Goal: Information Seeking & Learning: Learn about a topic

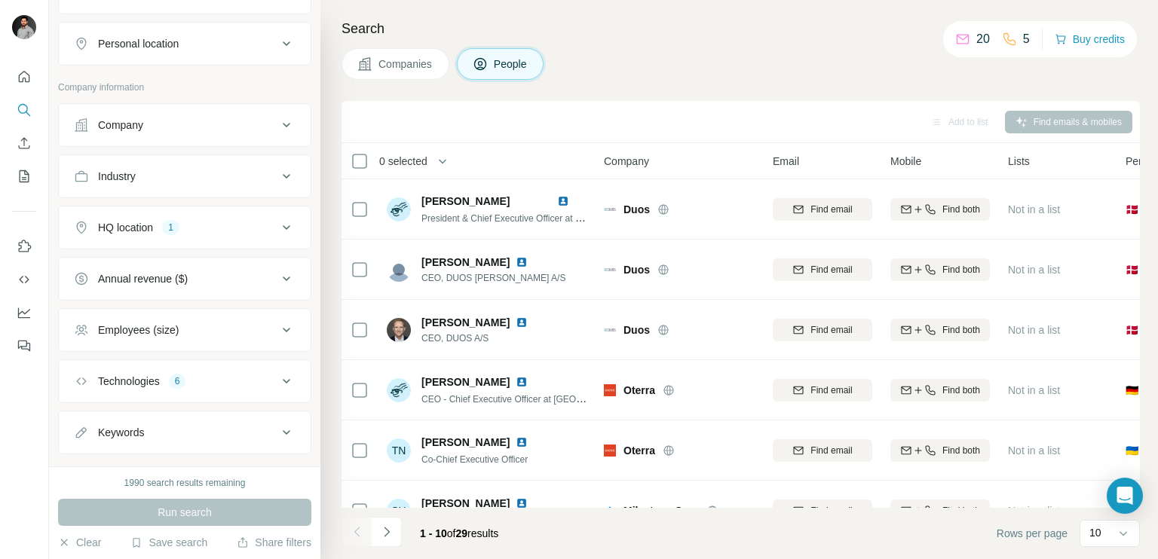
scroll to position [278, 0]
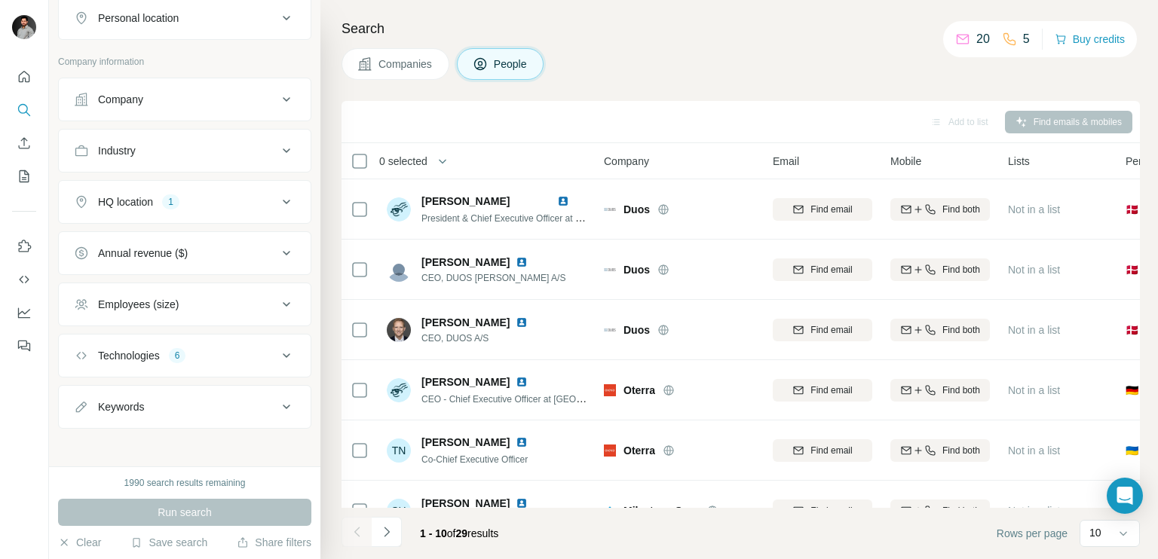
click at [277, 199] on icon at bounding box center [286, 202] width 18 height 18
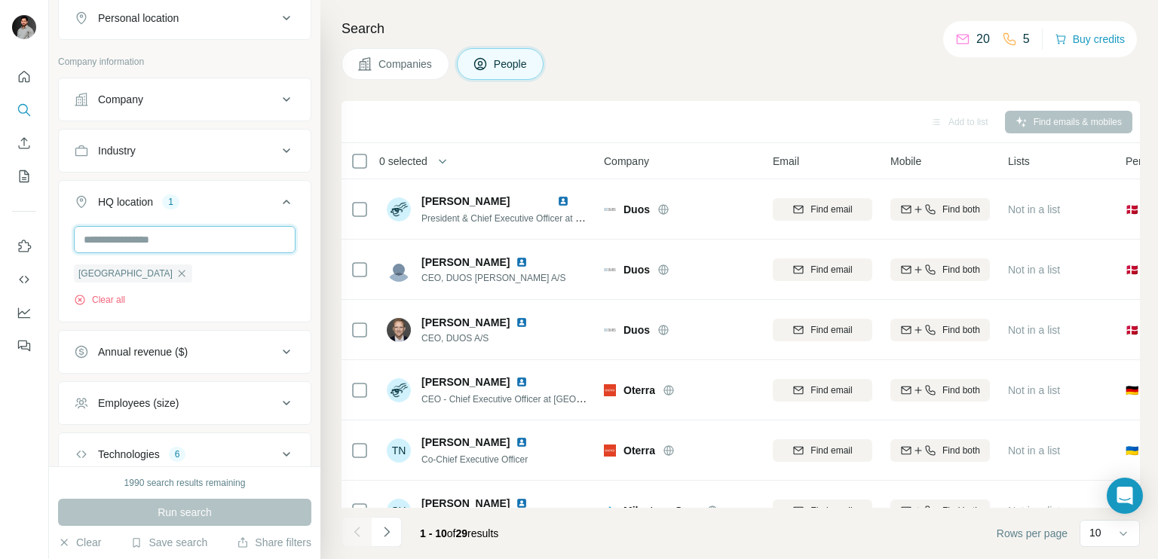
click at [225, 231] on input "text" at bounding box center [185, 239] width 222 height 27
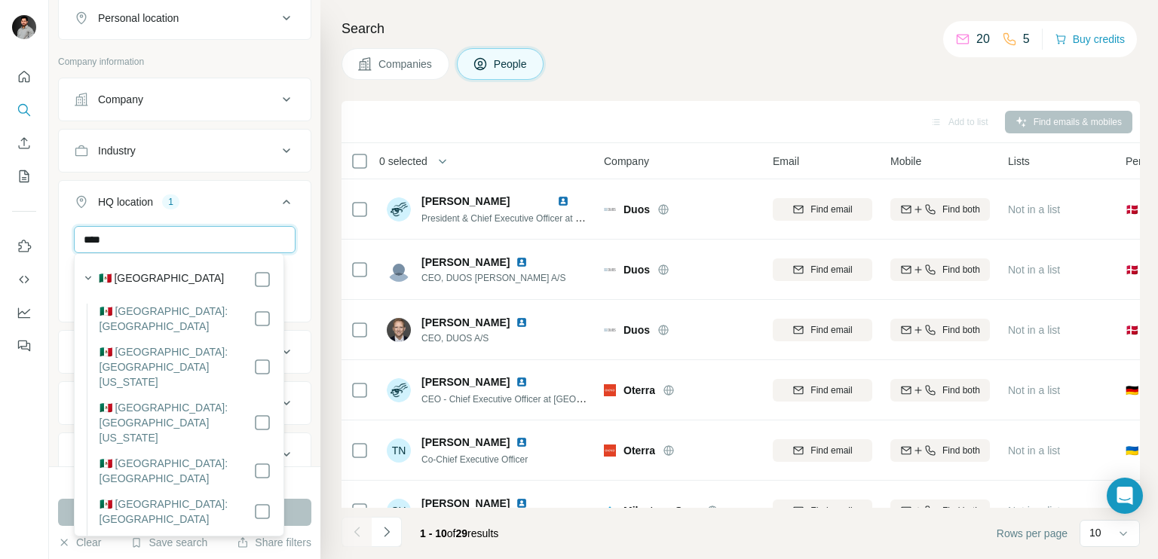
type input "****"
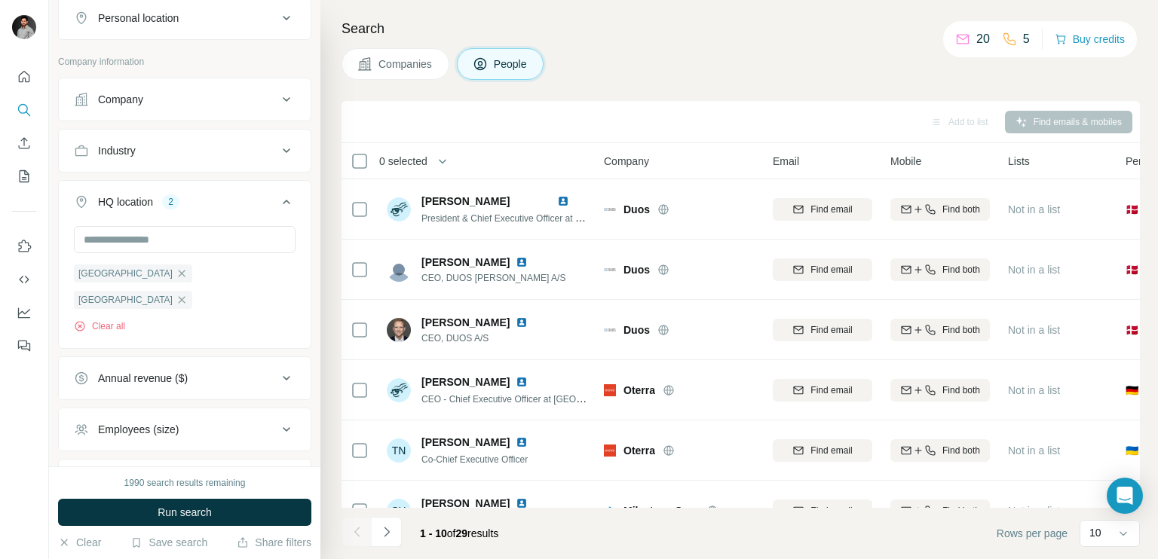
click at [277, 196] on icon at bounding box center [286, 202] width 18 height 18
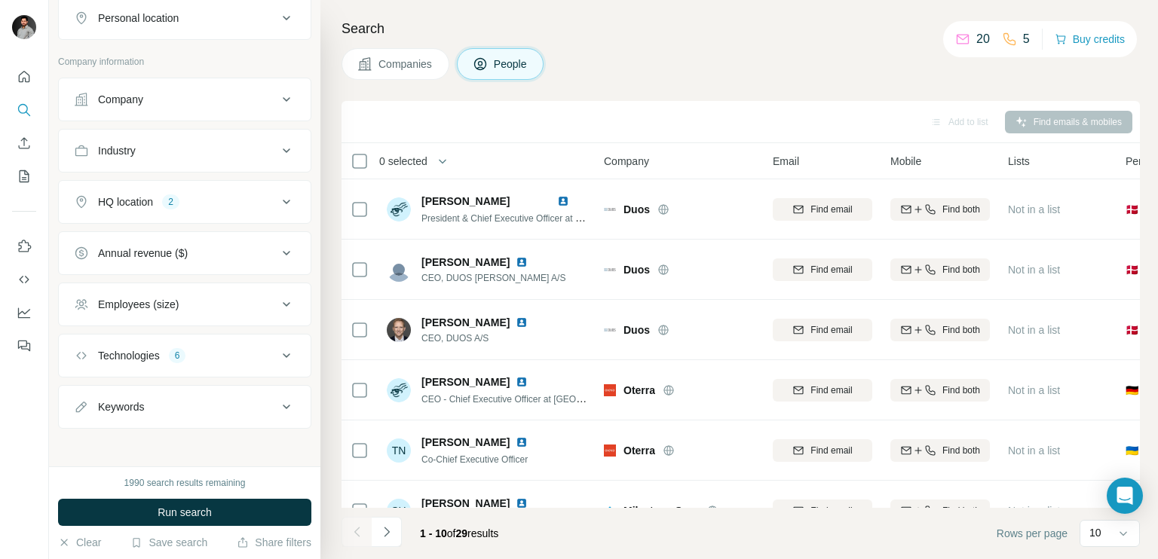
click at [220, 194] on div "HQ location 2" at bounding box center [176, 201] width 204 height 15
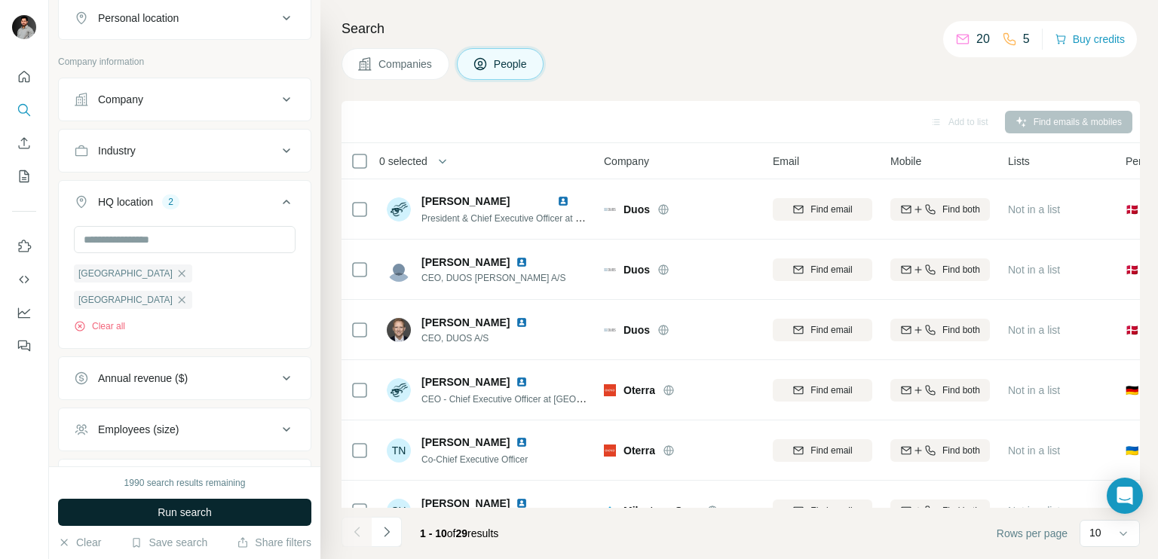
click at [229, 507] on button "Run search" at bounding box center [184, 512] width 253 height 27
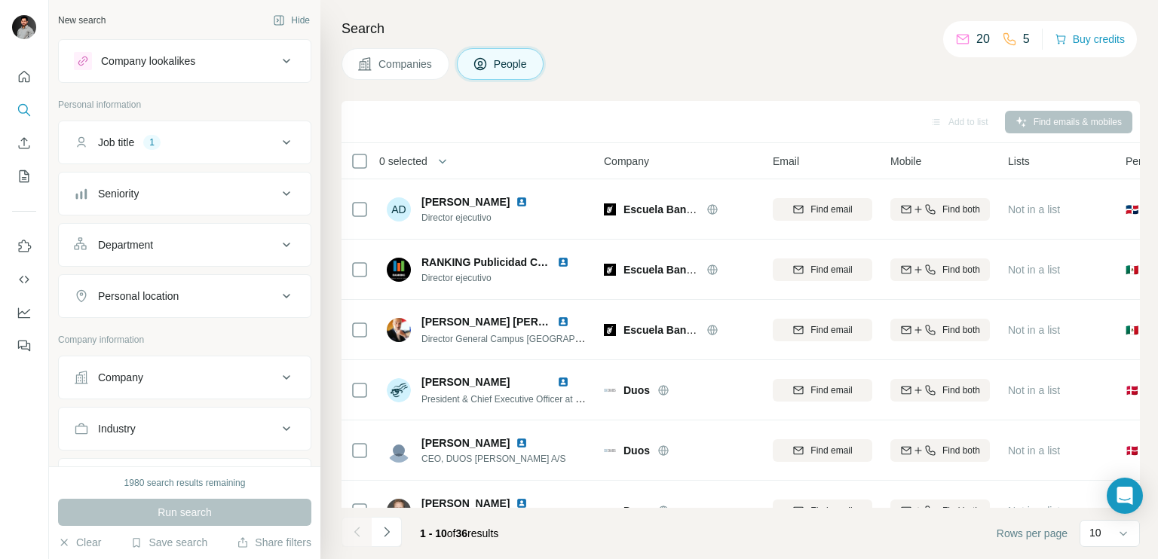
click at [277, 145] on icon at bounding box center [286, 142] width 18 height 18
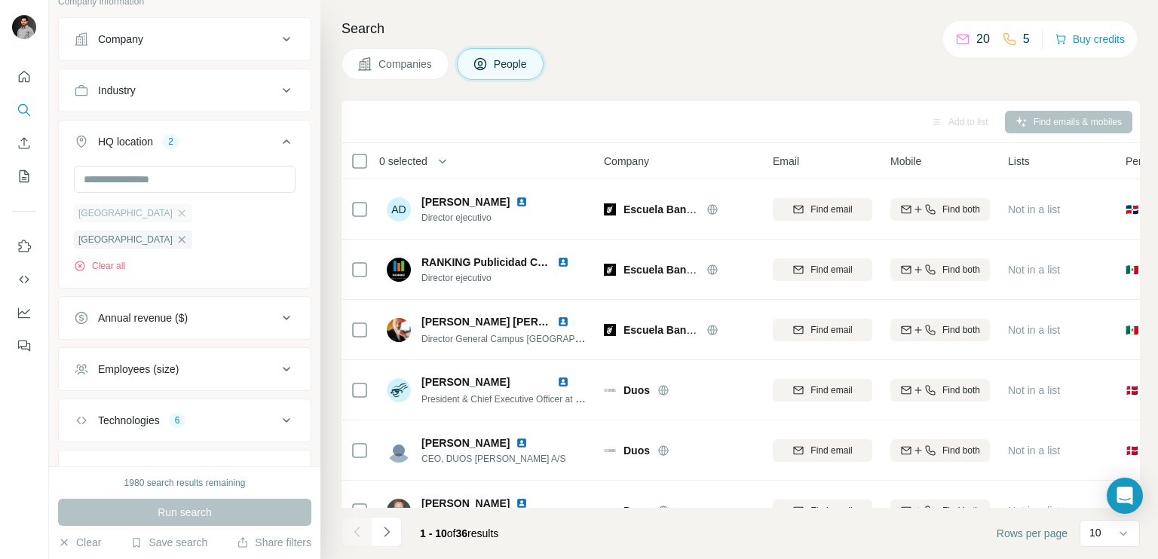
scroll to position [476, 0]
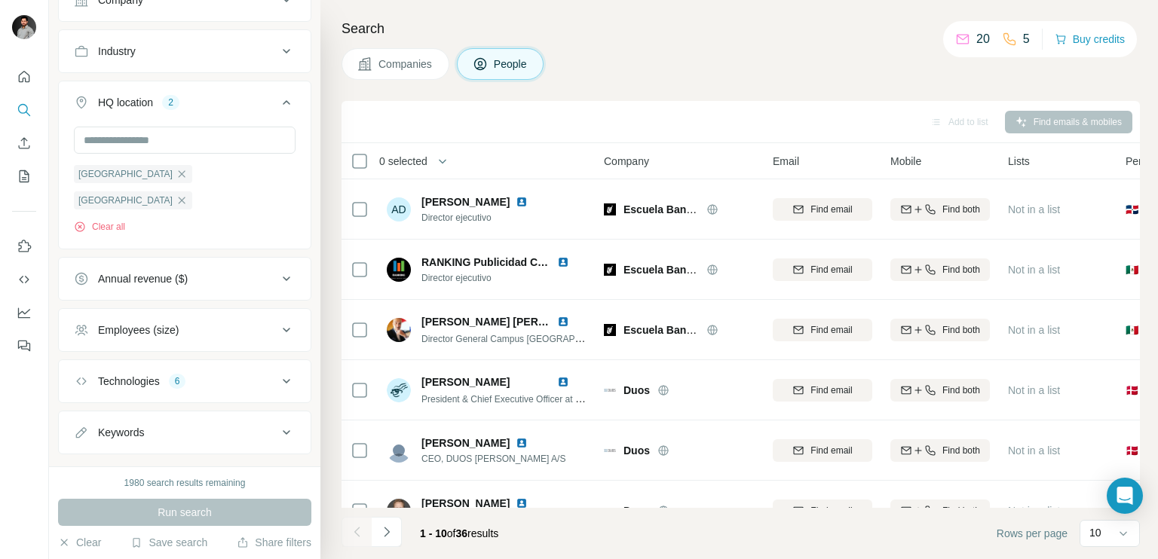
click at [277, 372] on icon at bounding box center [286, 381] width 18 height 18
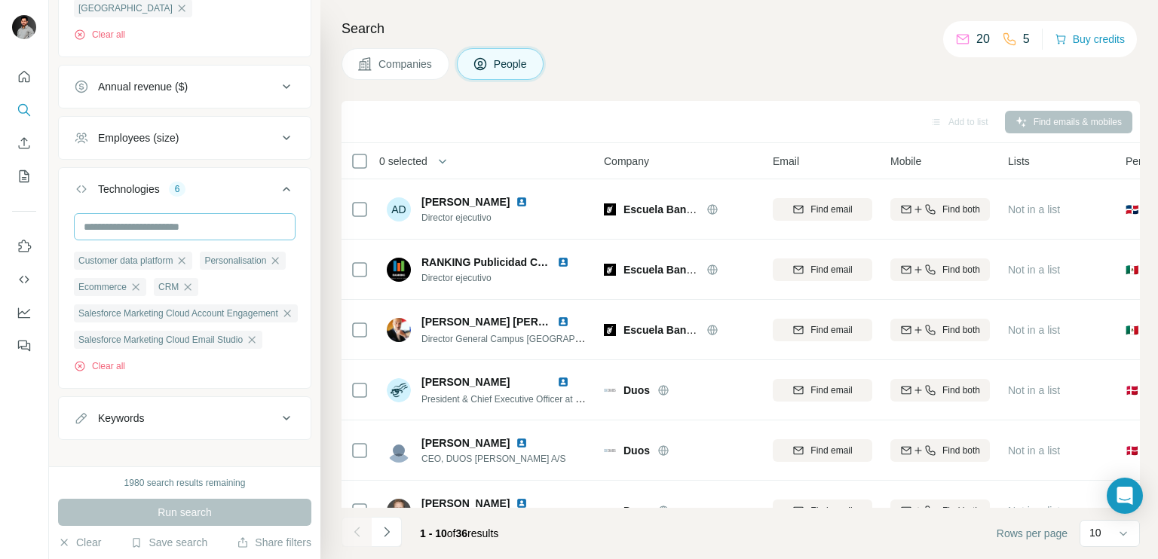
scroll to position [668, 0]
drag, startPoint x: 455, startPoint y: 533, endPoint x: 489, endPoint y: 528, distance: 35.1
click at [489, 528] on span "1 - 10 of 36 results" at bounding box center [459, 534] width 78 height 12
click at [498, 536] on span "1 - 10 of 36 results" at bounding box center [459, 534] width 78 height 12
drag, startPoint x: 513, startPoint y: 536, endPoint x: 466, endPoint y: 536, distance: 46.7
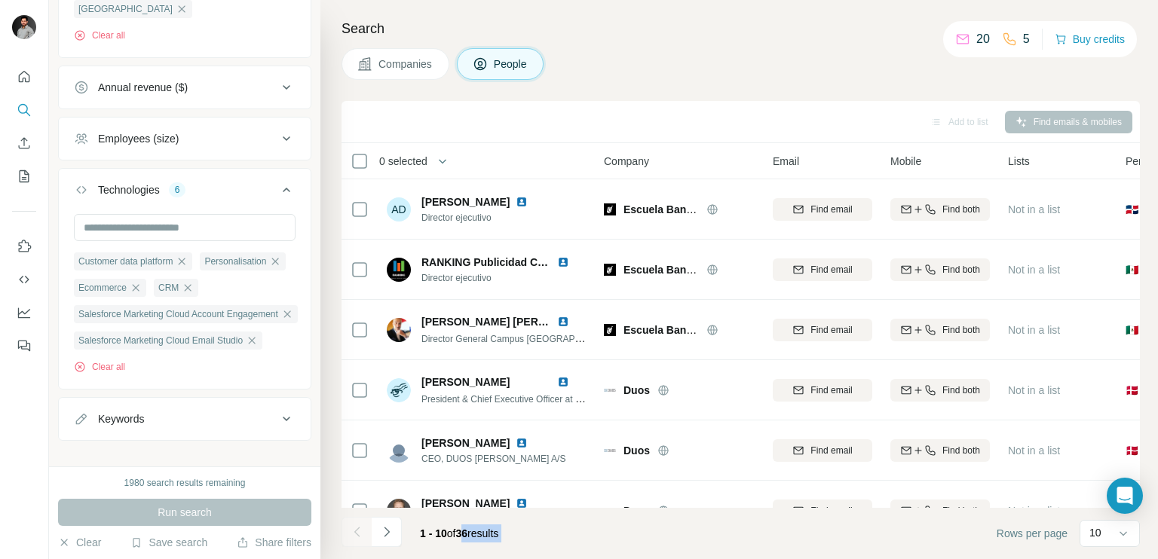
click at [466, 536] on span "1 - 10 of 36 results" at bounding box center [459, 534] width 78 height 12
click at [466, 536] on span "36" at bounding box center [462, 534] width 12 height 12
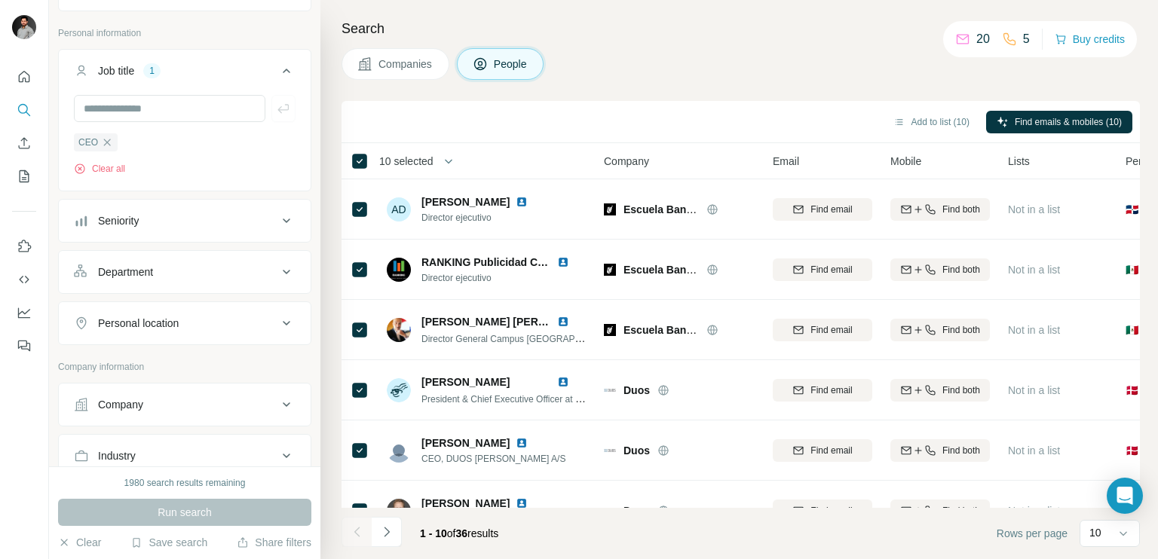
scroll to position [0, 0]
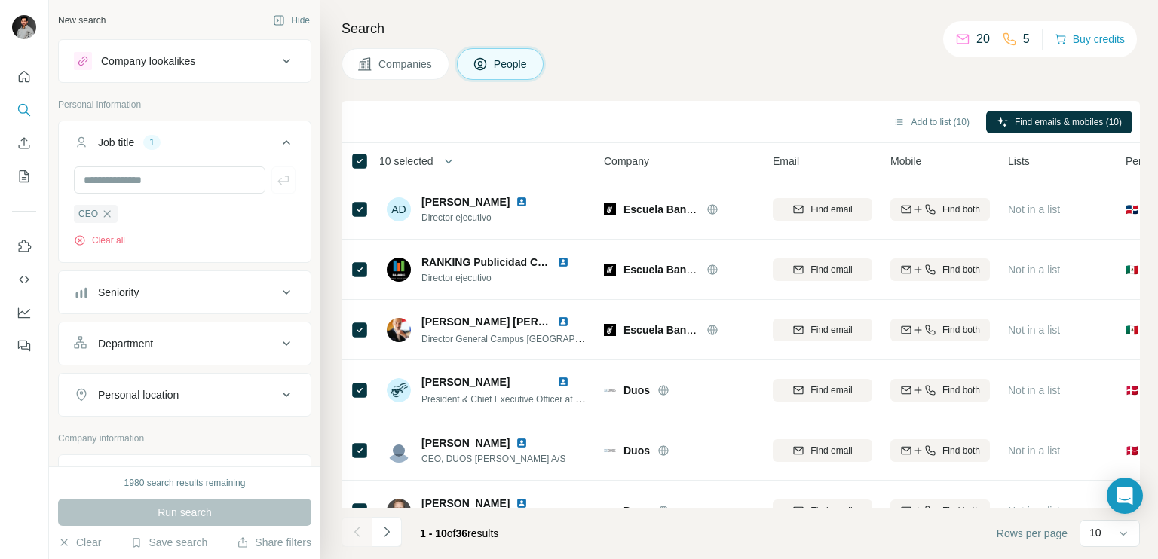
click at [172, 66] on div "Company lookalikes" at bounding box center [148, 61] width 94 height 15
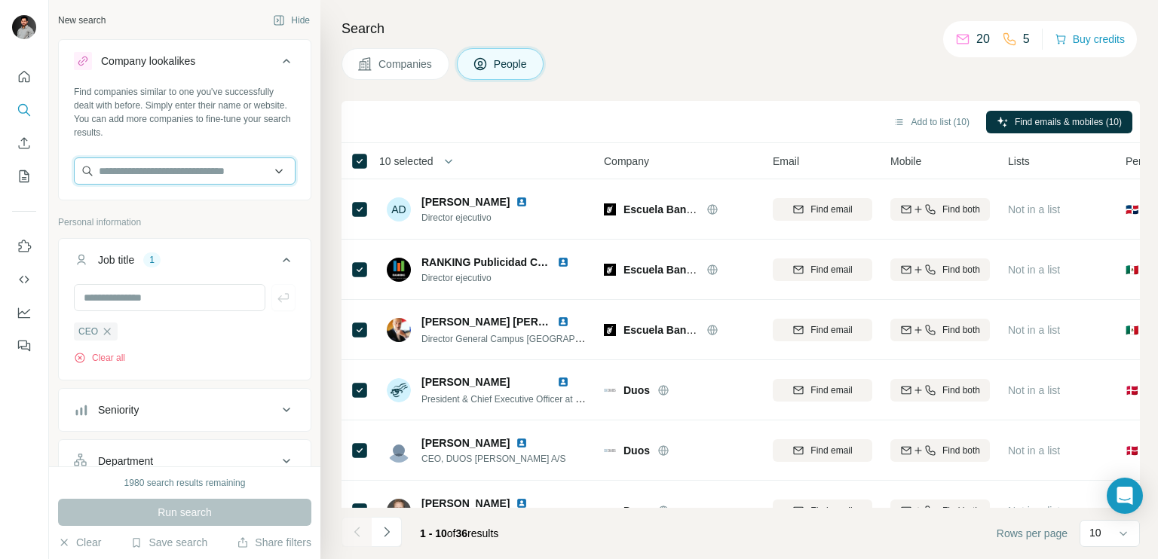
click at [140, 175] on input "text" at bounding box center [185, 171] width 222 height 27
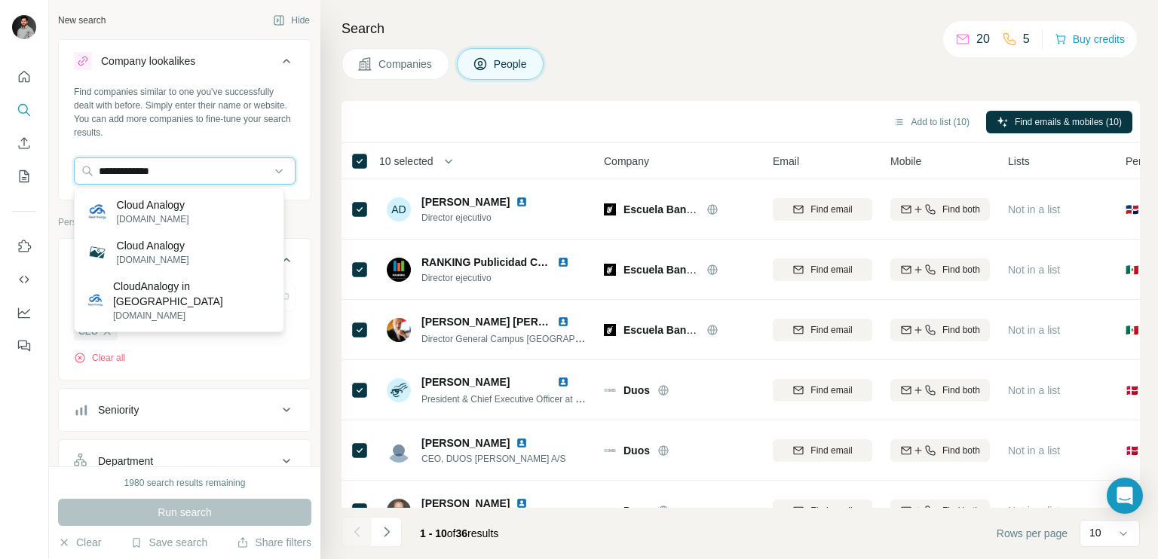
type input "**********"
click at [142, 208] on p "Cloud Analogy" at bounding box center [153, 204] width 72 height 15
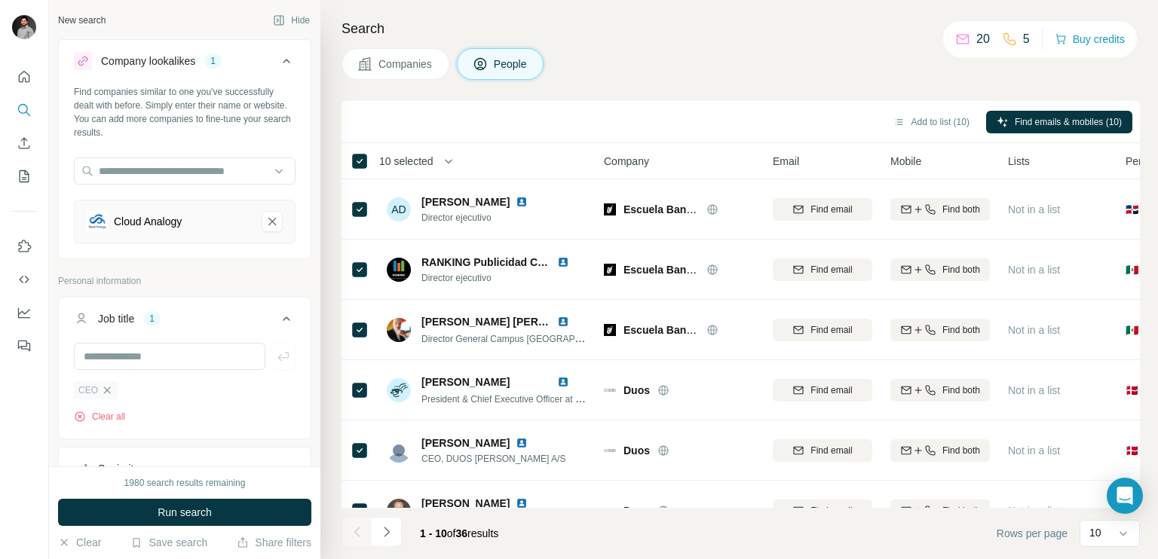
click at [106, 390] on icon "button" at bounding box center [107, 390] width 7 height 7
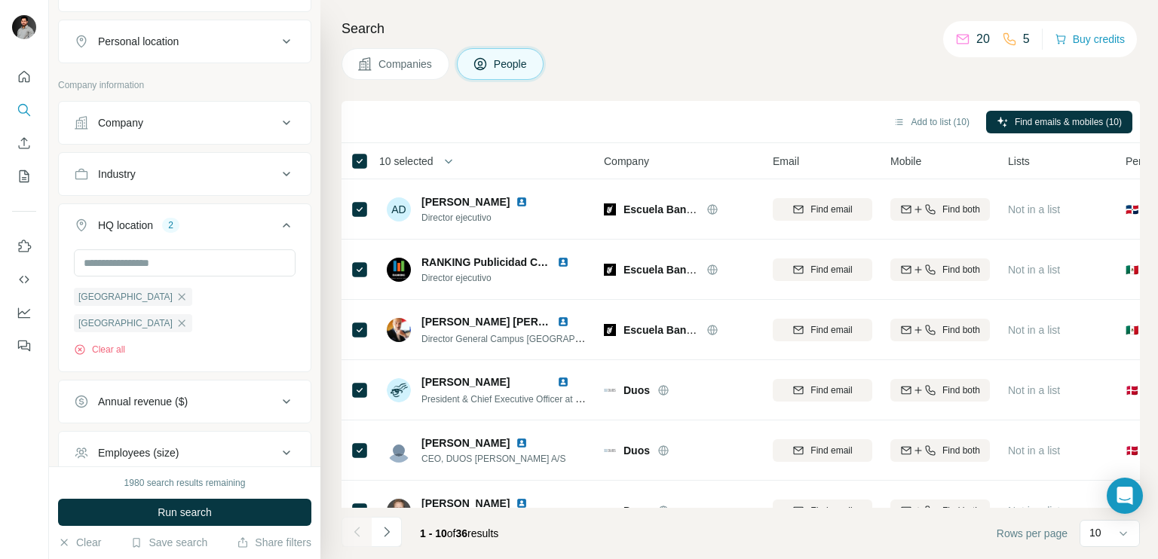
scroll to position [476, 0]
click at [112, 343] on button "Clear all" at bounding box center [99, 350] width 51 height 14
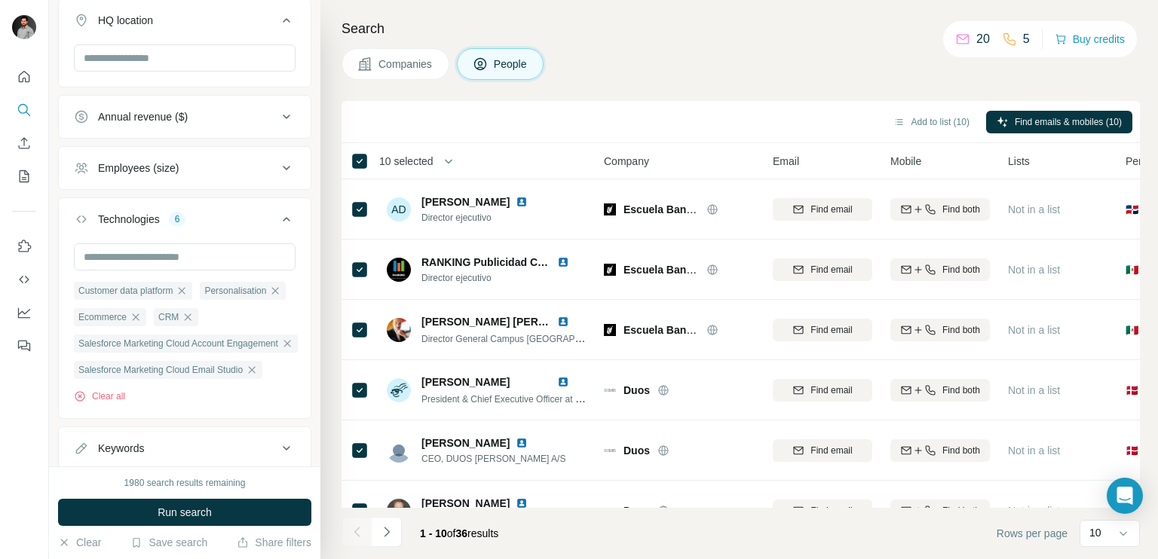
scroll to position [686, 0]
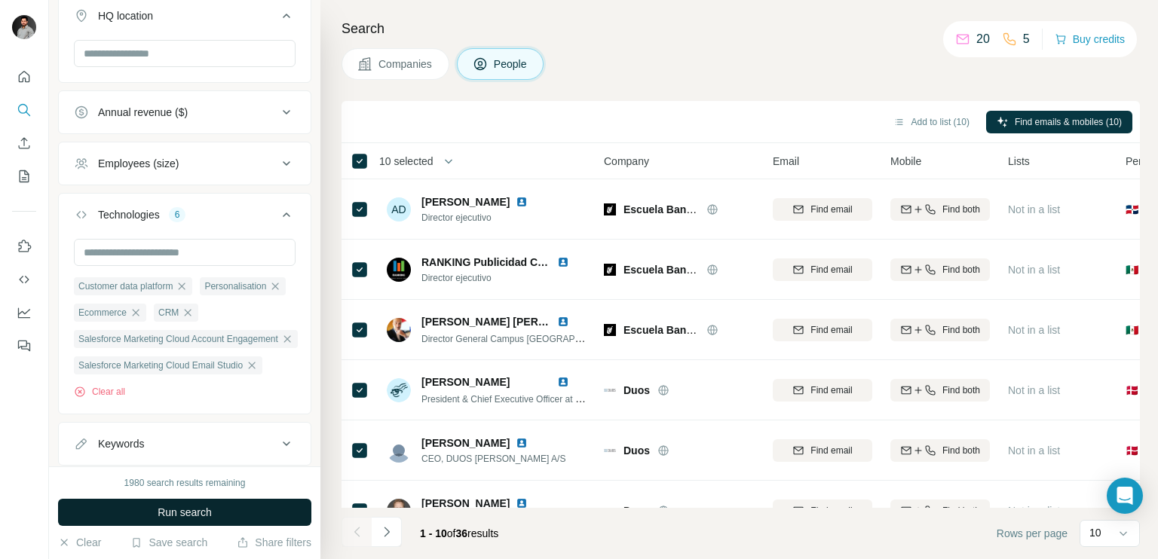
click at [144, 515] on button "Run search" at bounding box center [184, 512] width 253 height 27
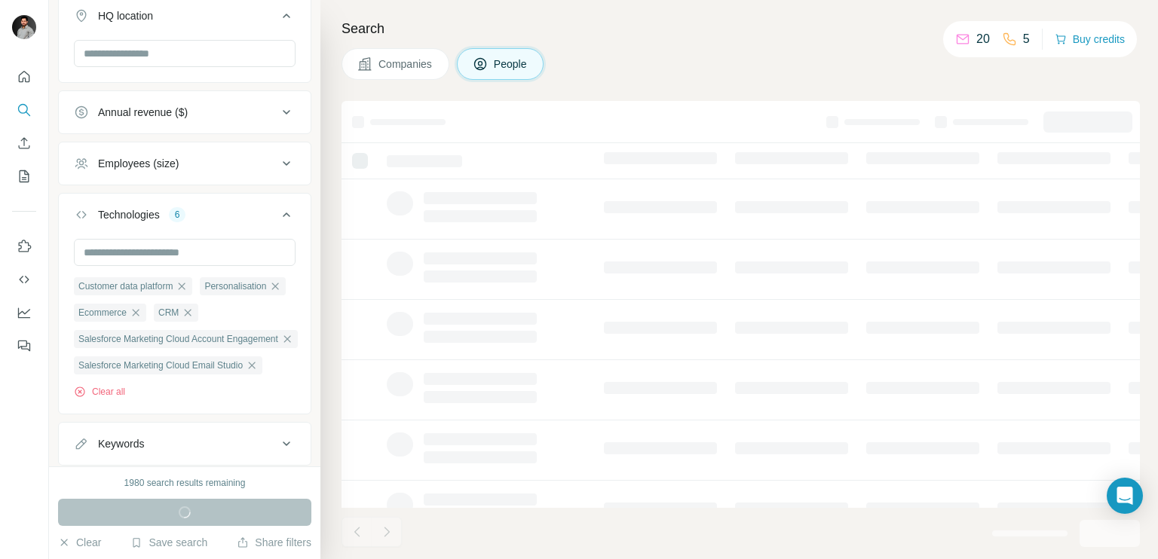
click at [383, 64] on span "Companies" at bounding box center [405, 64] width 55 height 15
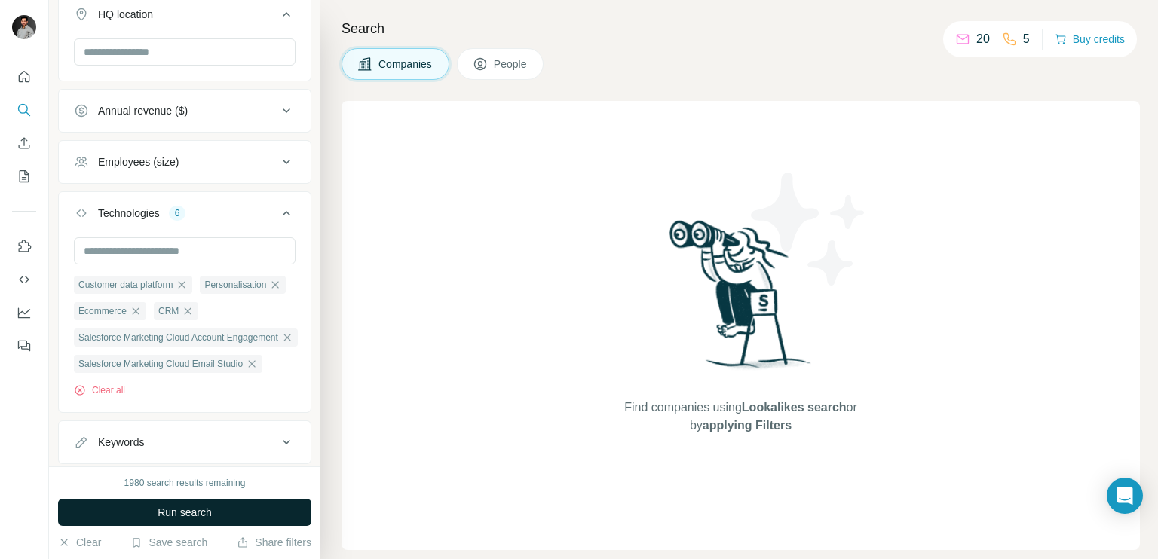
click at [223, 513] on button "Run search" at bounding box center [184, 512] width 253 height 27
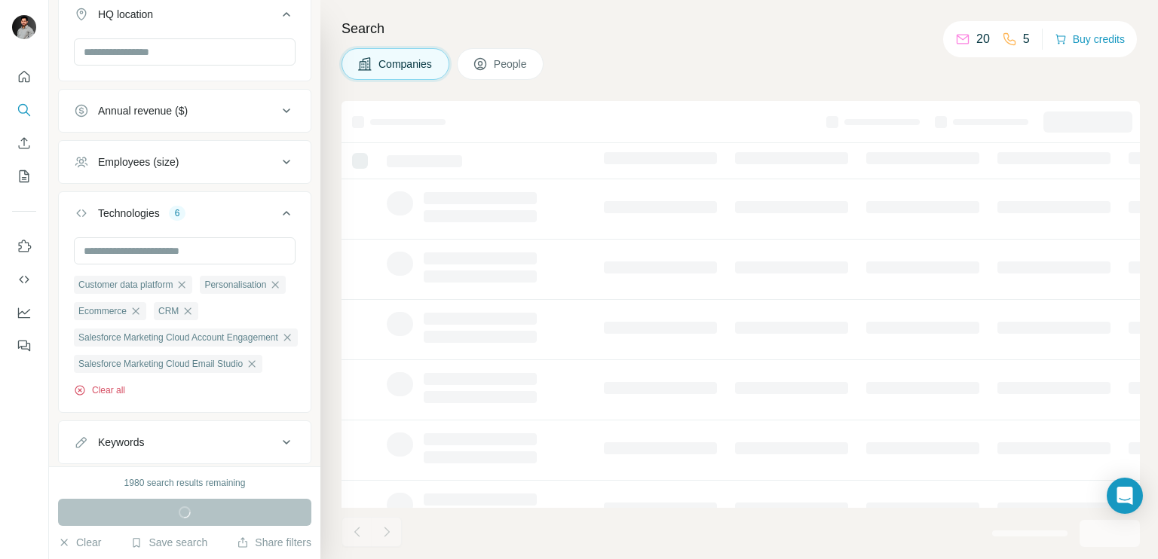
click at [118, 392] on button "Clear all" at bounding box center [99, 391] width 51 height 14
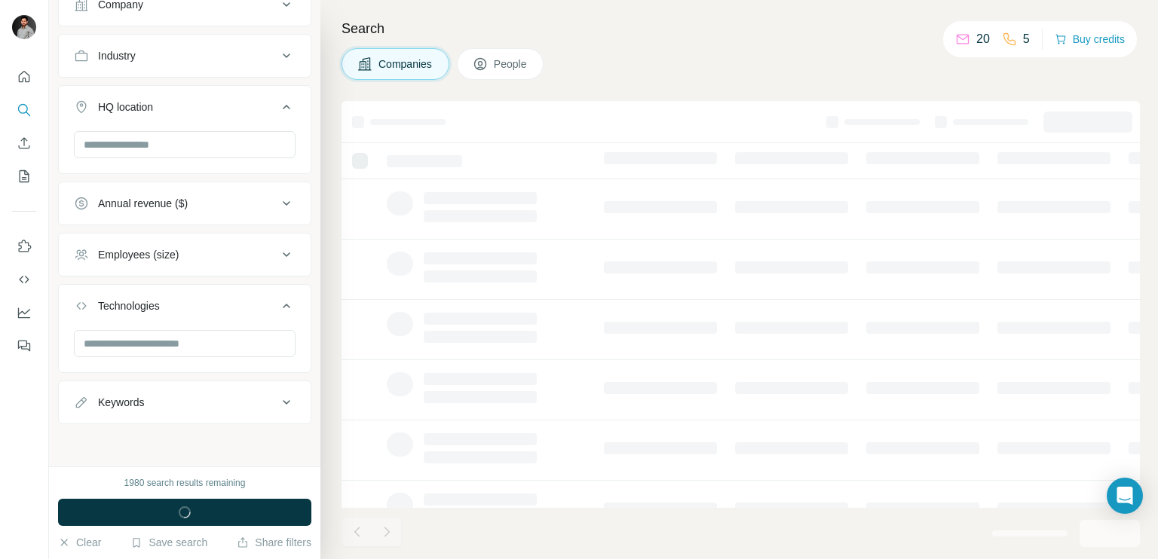
scroll to position [311, 0]
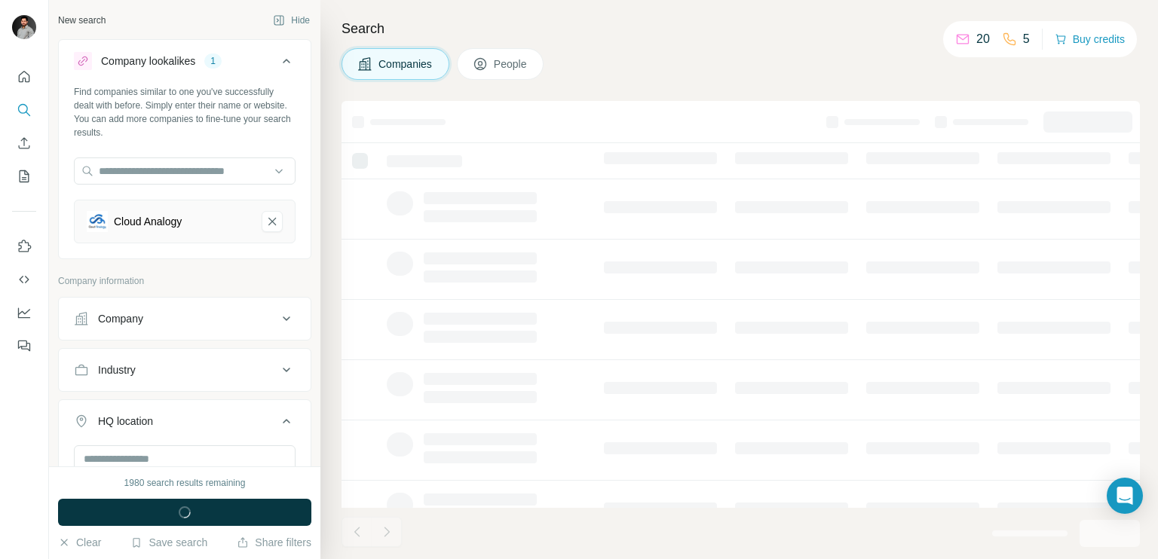
scroll to position [311, 0]
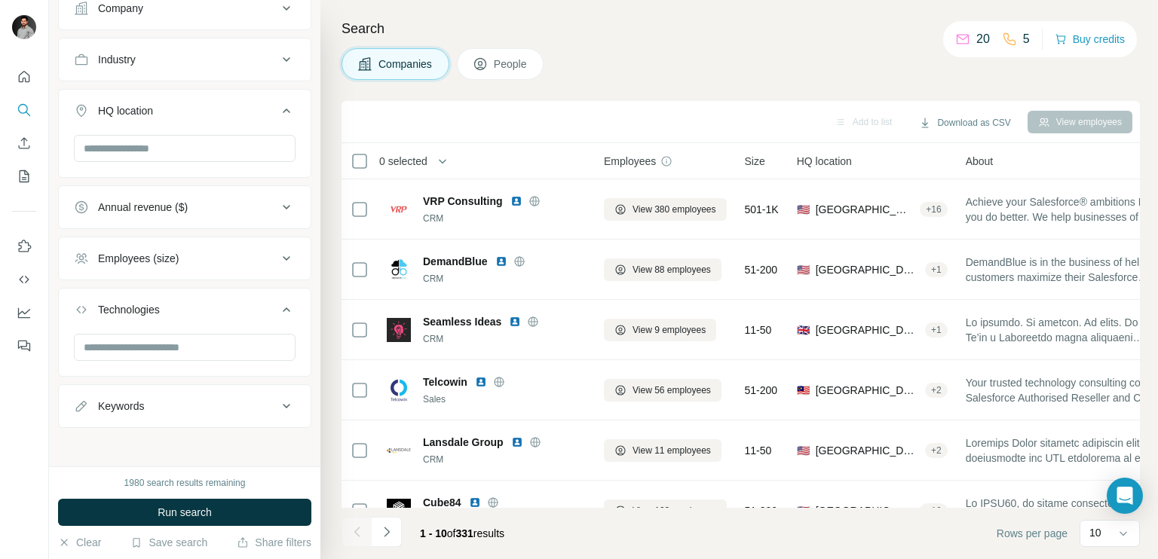
click at [794, 63] on div "Companies People" at bounding box center [740, 64] width 798 height 32
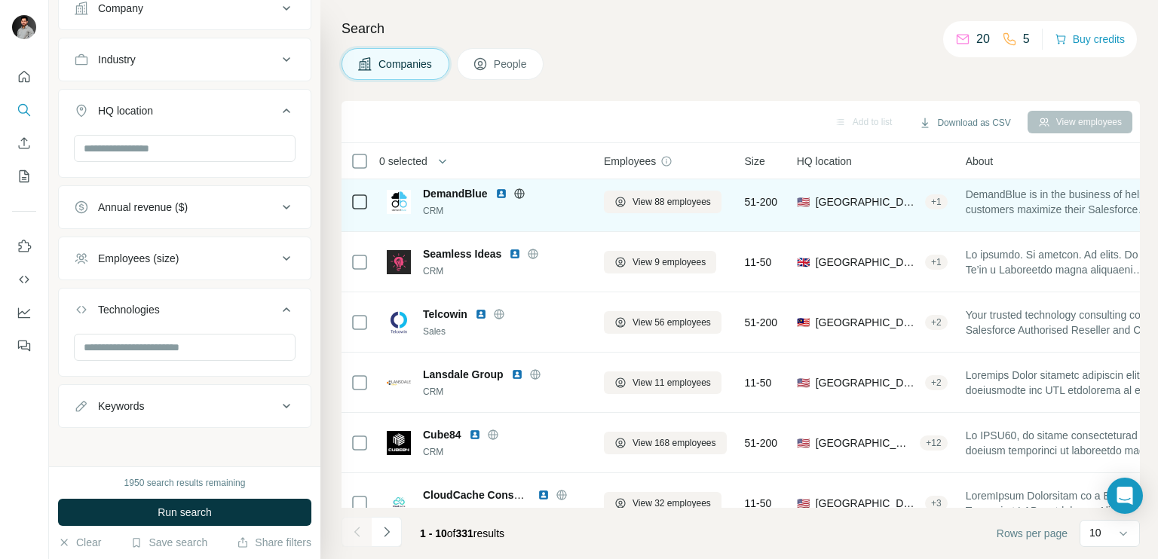
scroll to position [0, 0]
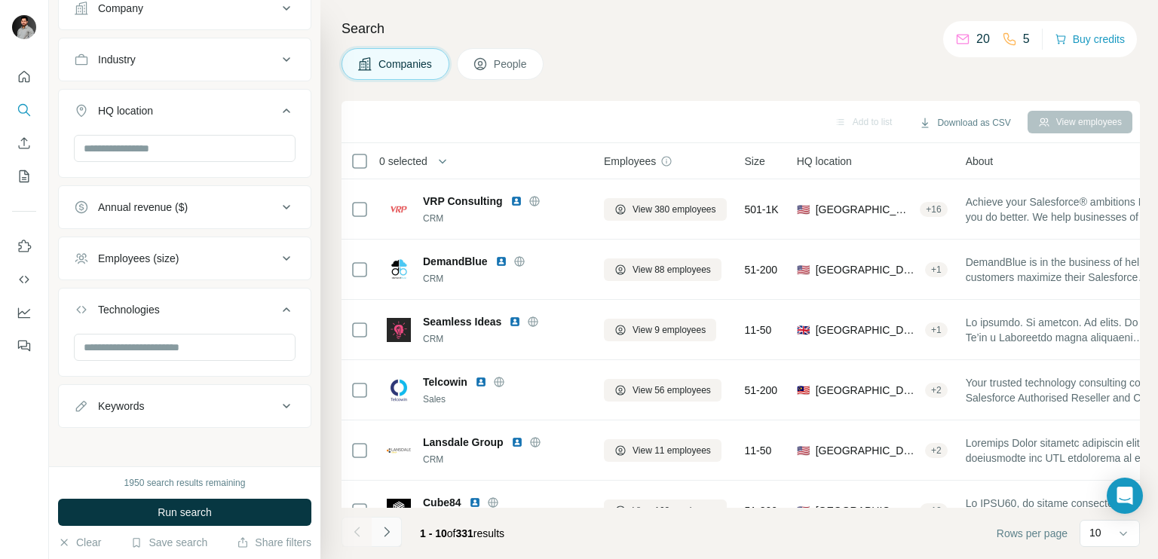
click at [390, 525] on icon "Navigate to next page" at bounding box center [386, 532] width 15 height 15
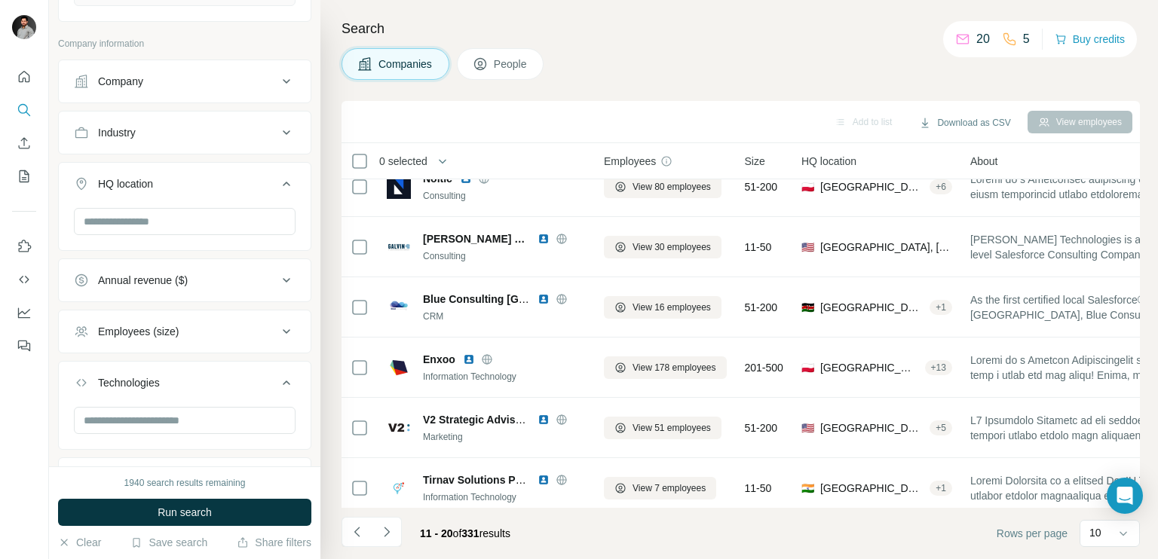
scroll to position [281, 0]
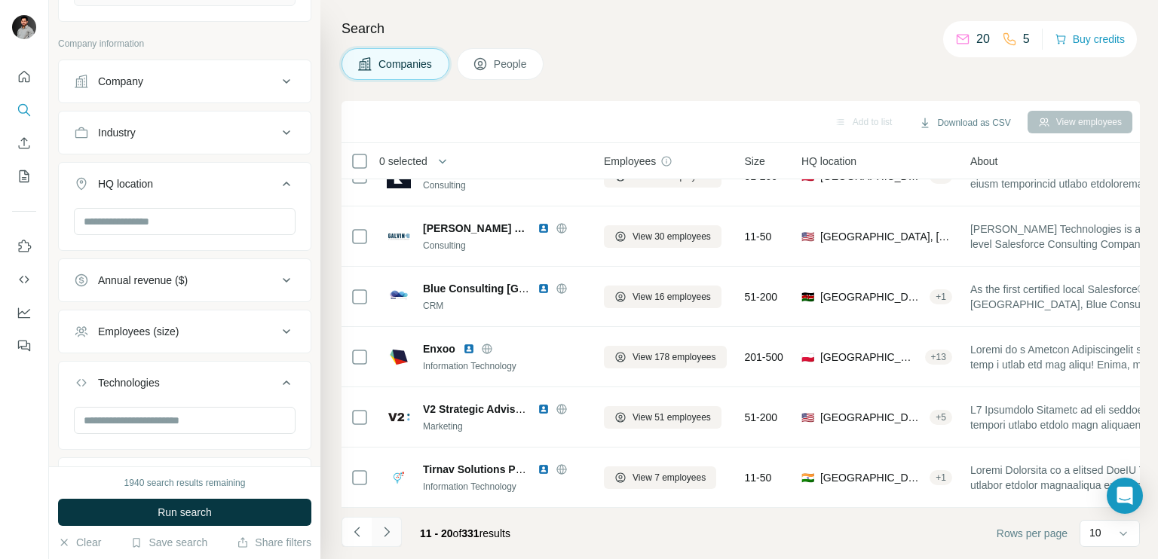
click at [394, 531] on button "Navigate to next page" at bounding box center [387, 532] width 30 height 30
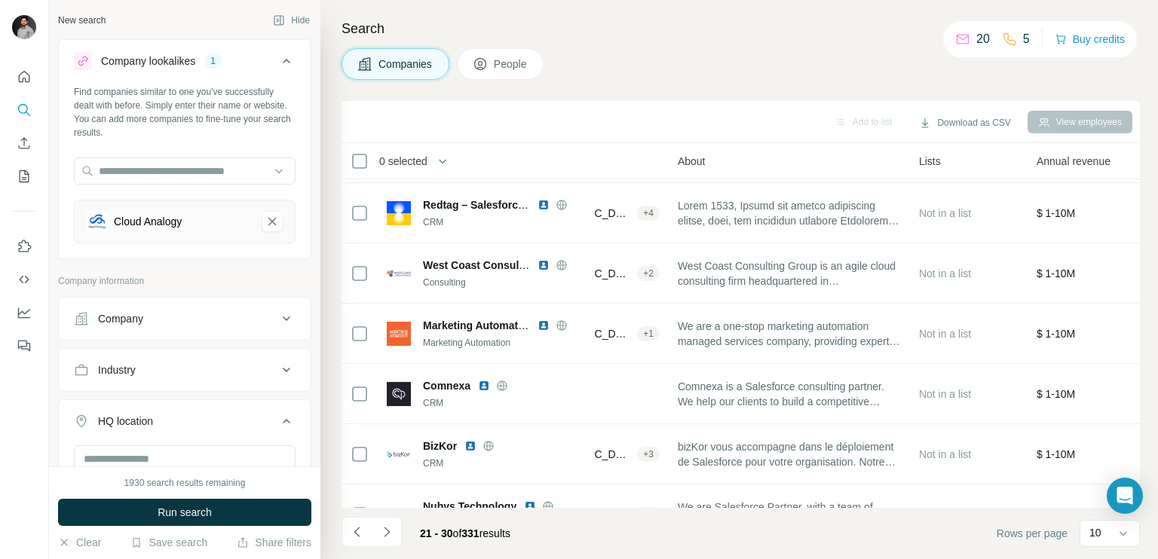
scroll to position [178, 292]
drag, startPoint x: 115, startPoint y: 220, endPoint x: 129, endPoint y: 222, distance: 14.5
click at [129, 222] on div "Cloud Analogy" at bounding box center [148, 221] width 68 height 15
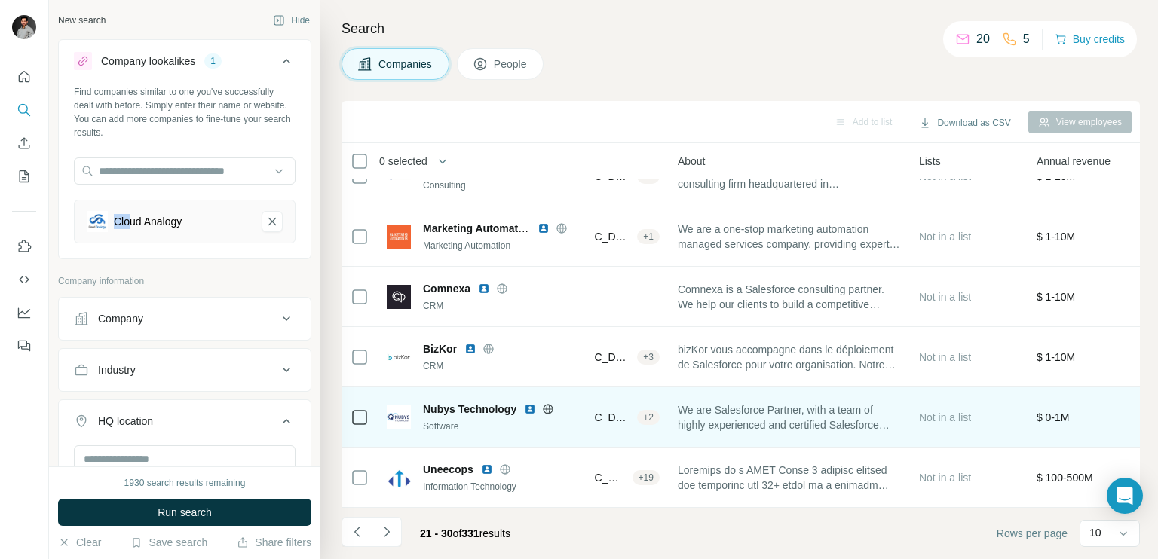
scroll to position [281, 292]
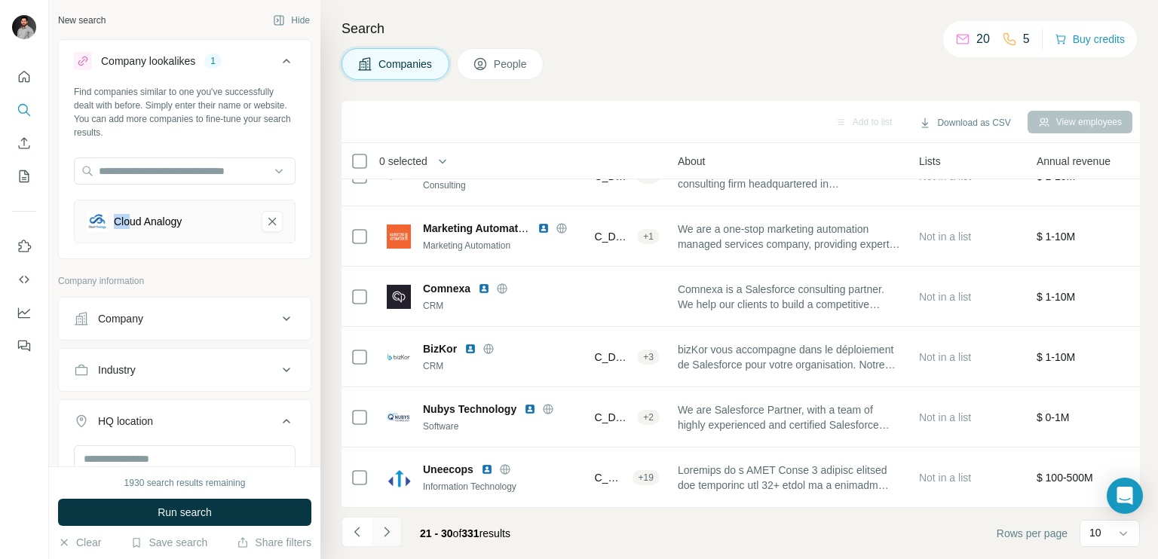
click at [388, 534] on icon "Navigate to next page" at bounding box center [386, 532] width 15 height 15
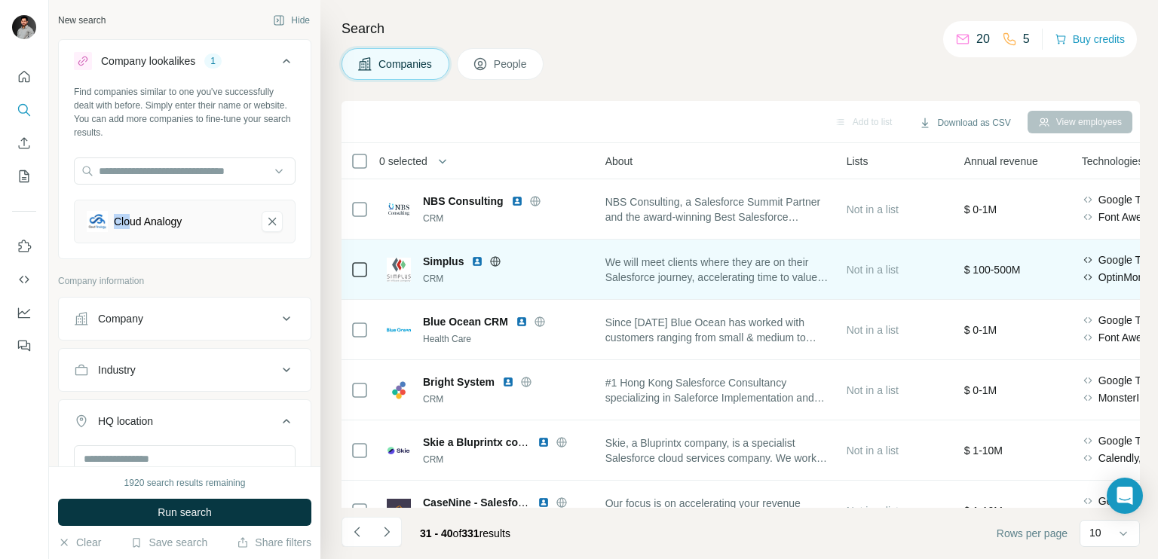
scroll to position [0, 361]
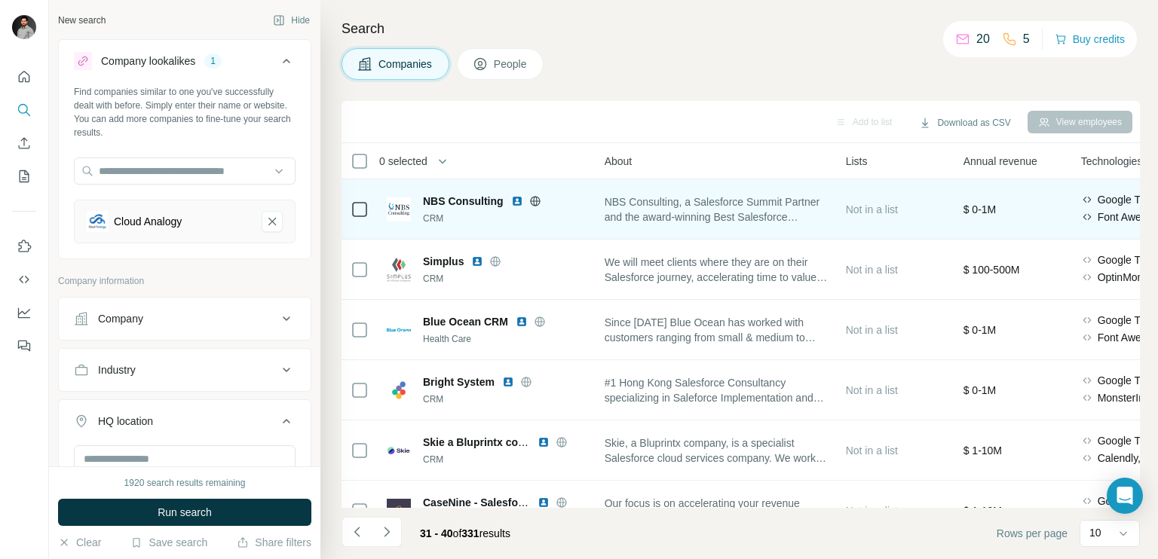
click at [599, 191] on td "NBS Consulting, a Salesforce Summit Partner and the award-winning Best Salesfor…" at bounding box center [715, 209] width 241 height 60
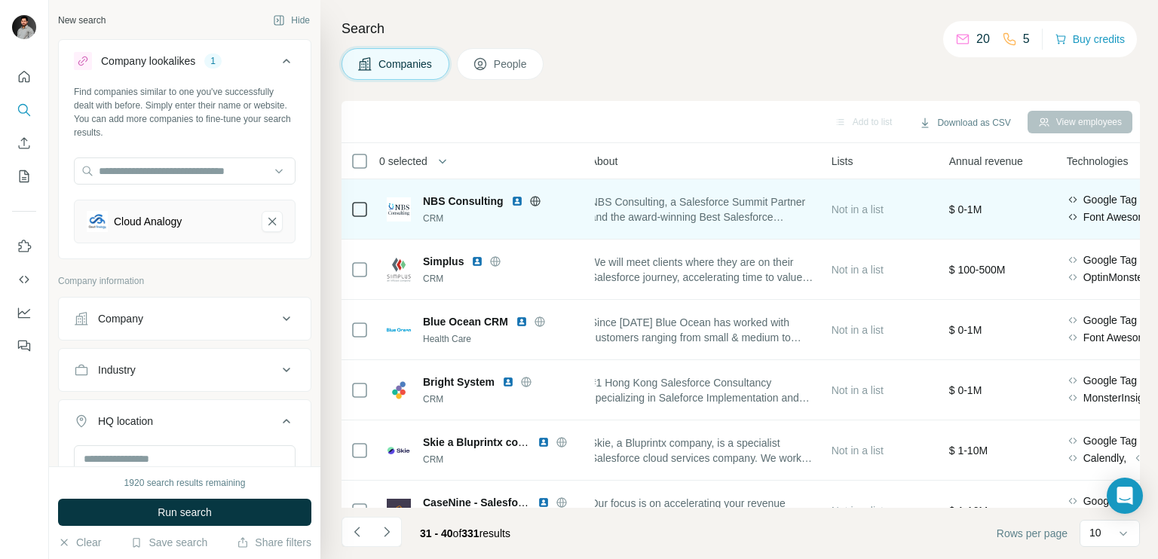
drag, startPoint x: 597, startPoint y: 191, endPoint x: 584, endPoint y: 191, distance: 12.8
click at [584, 191] on table "0 selected Companies Employees Size HQ location About Lists Annual revenue Tech…" at bounding box center [880, 462] width 1801 height 639
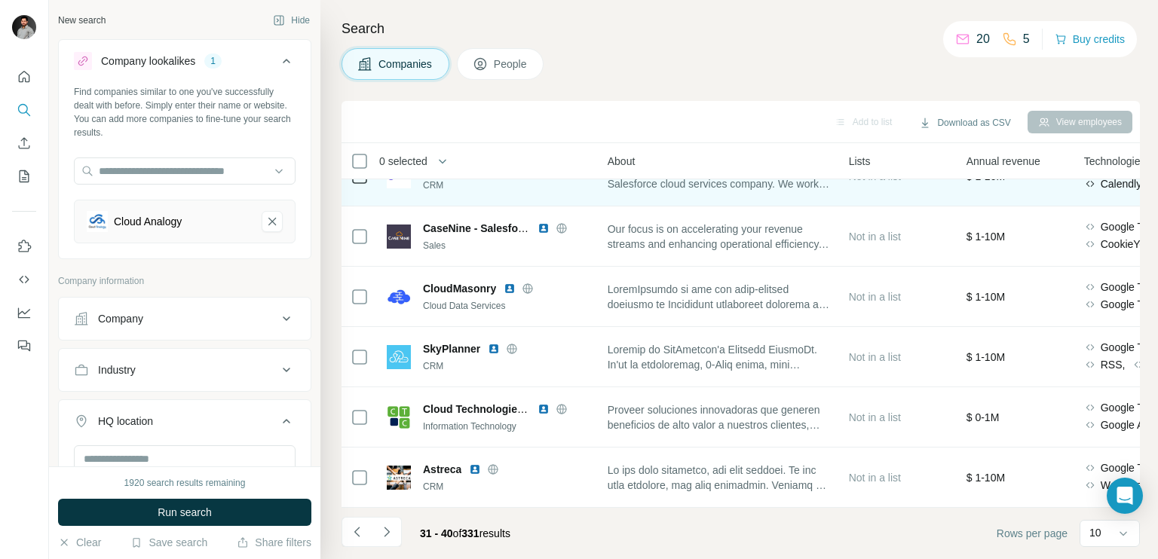
scroll to position [0, 343]
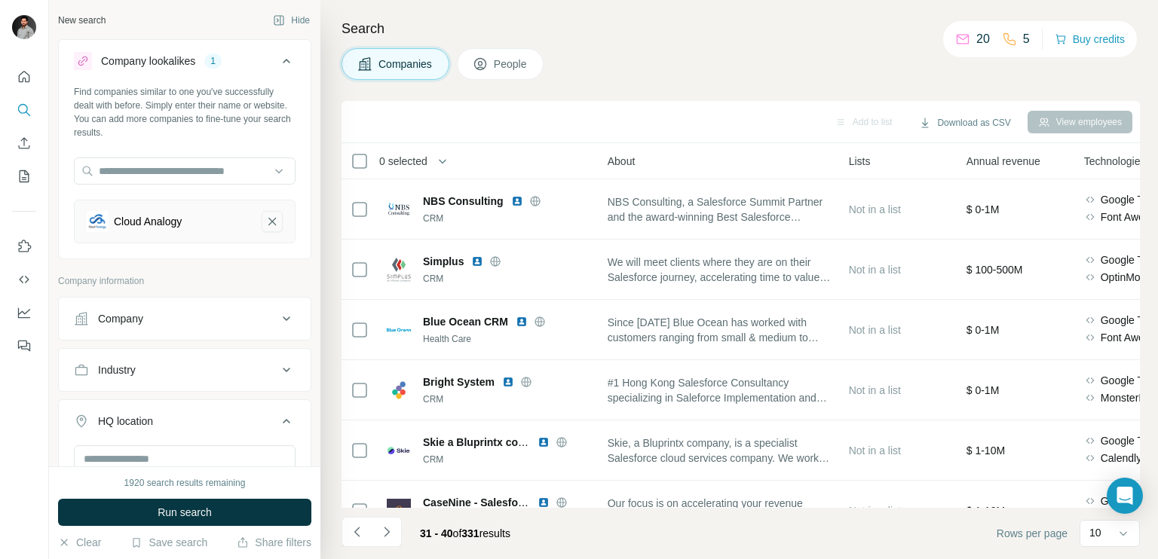
click at [265, 222] on icon "Cloud Analogy-remove-button" at bounding box center [272, 221] width 14 height 15
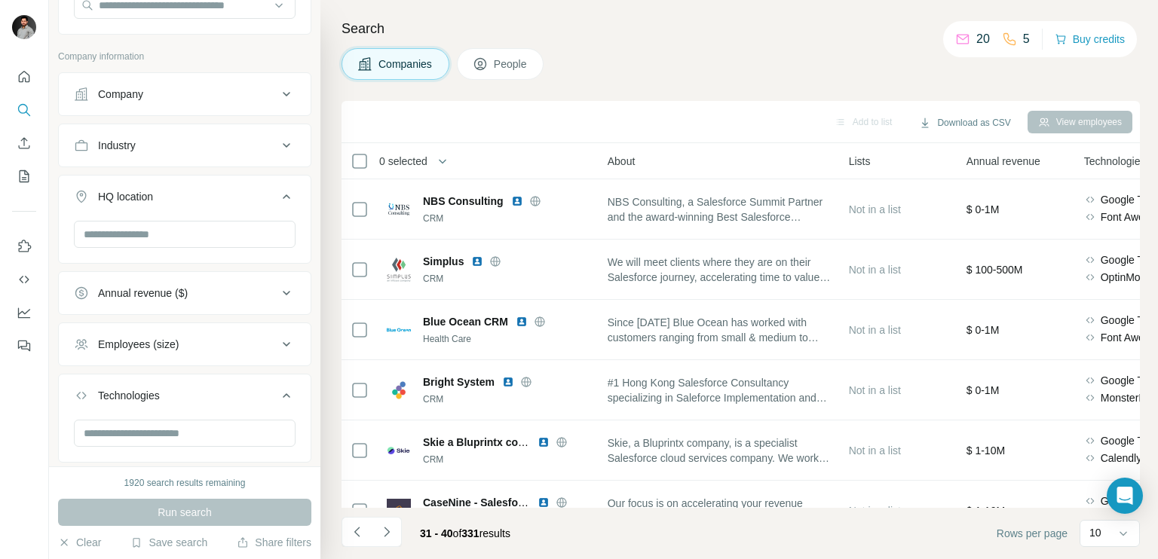
scroll to position [253, 0]
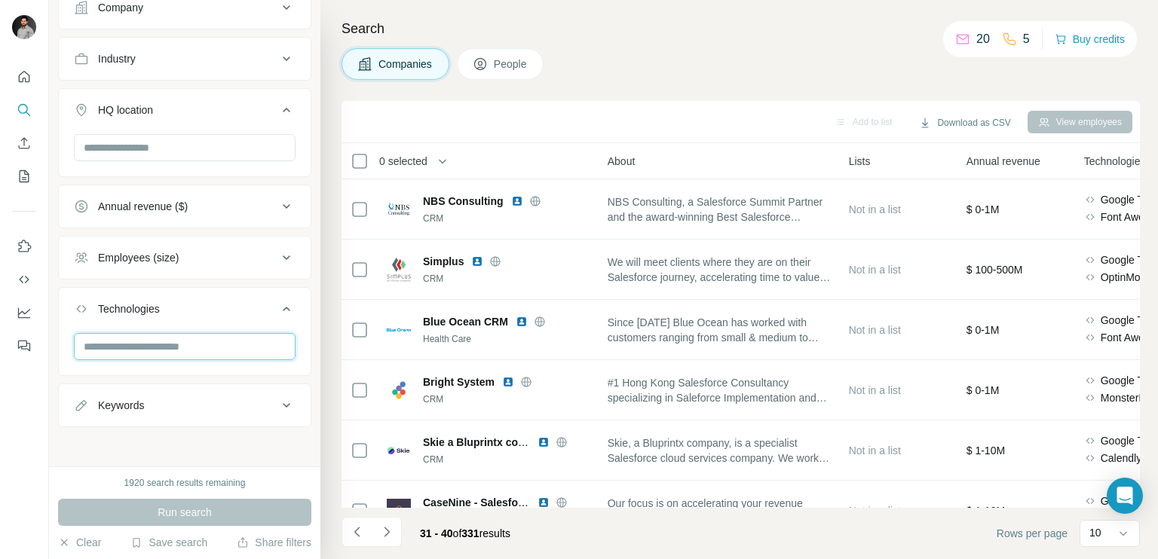
click at [145, 354] on input "text" at bounding box center [185, 346] width 222 height 27
type input "*"
type input "**********"
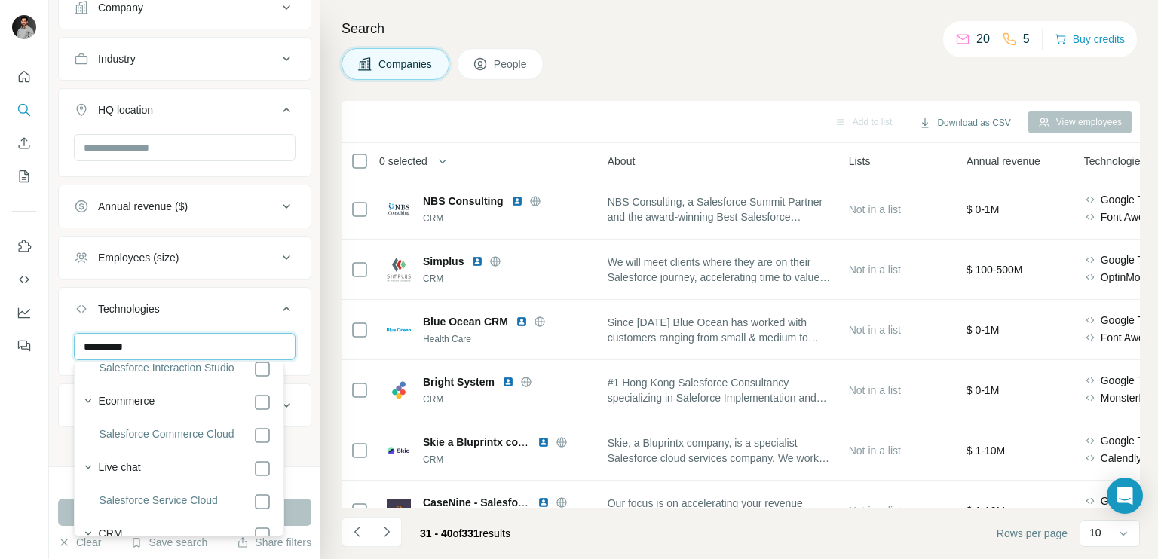
scroll to position [0, 0]
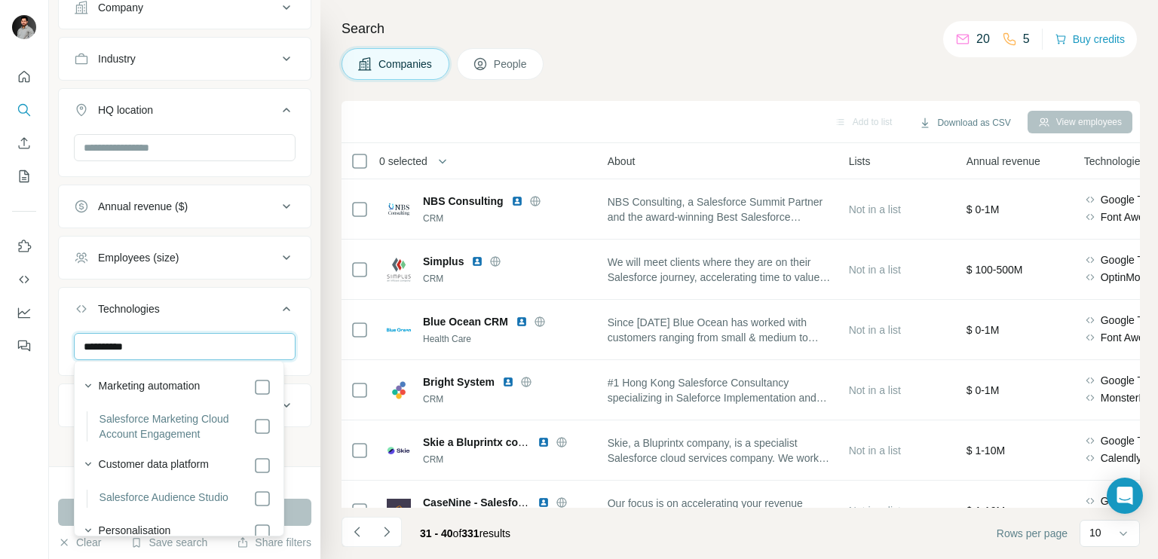
click at [106, 348] on input "**********" at bounding box center [185, 346] width 222 height 27
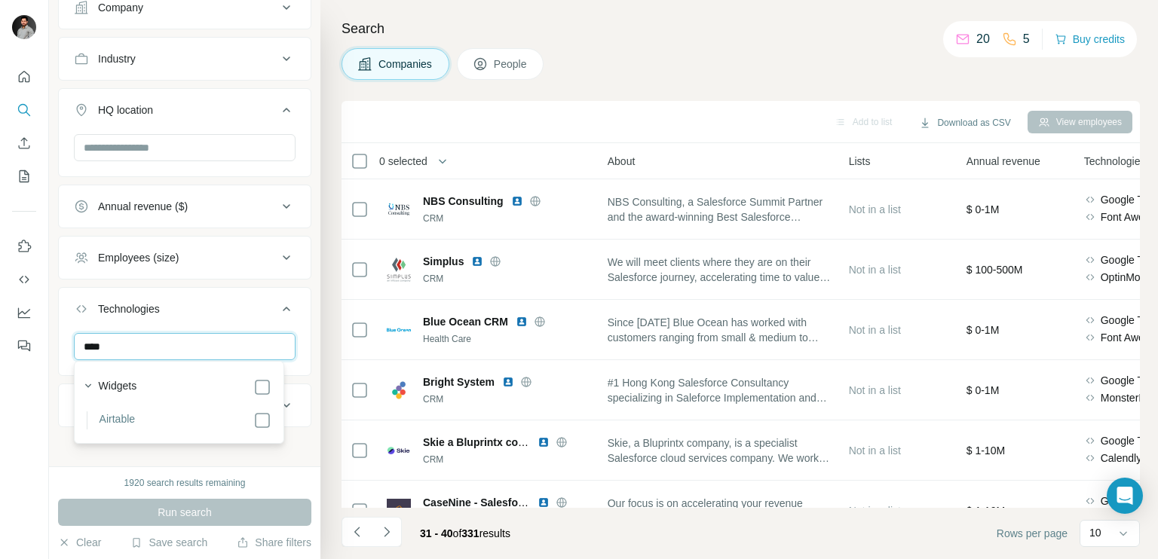
type input "****"
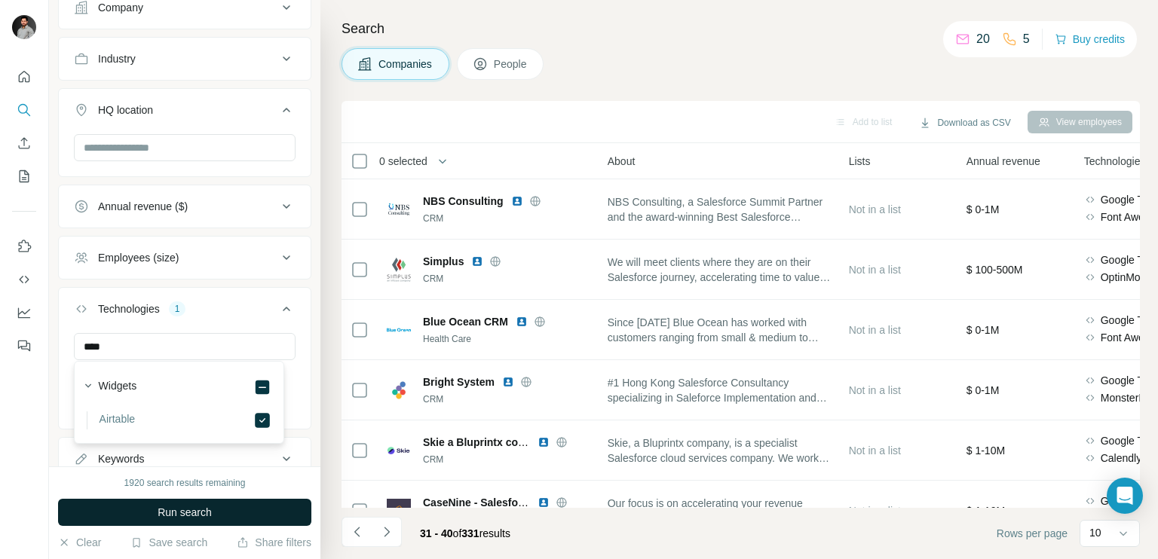
click at [261, 507] on button "Run search" at bounding box center [184, 512] width 253 height 27
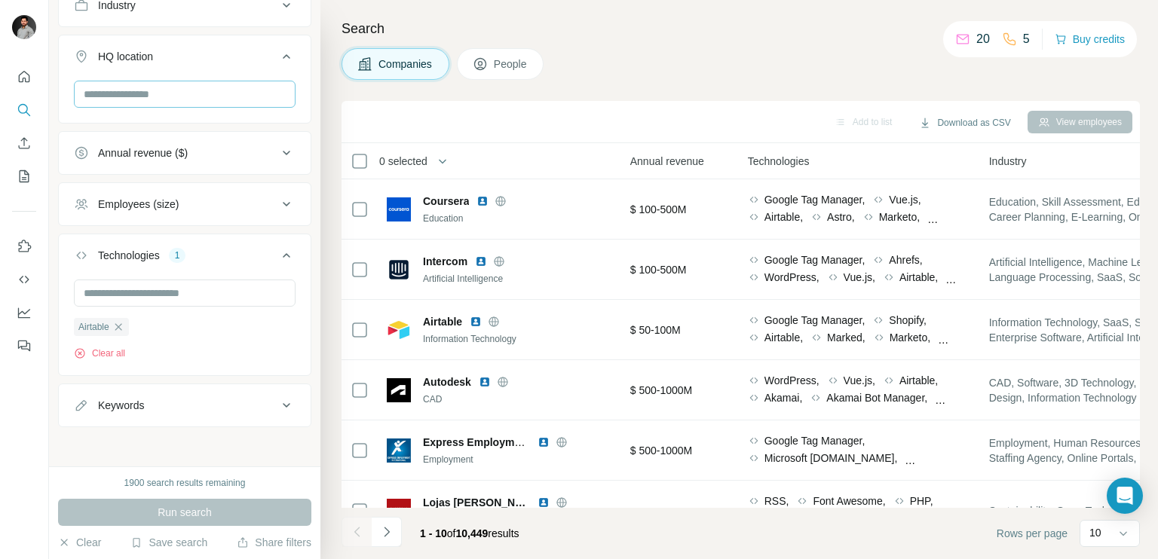
scroll to position [305, 0]
click at [123, 329] on icon "button" at bounding box center [118, 328] width 12 height 12
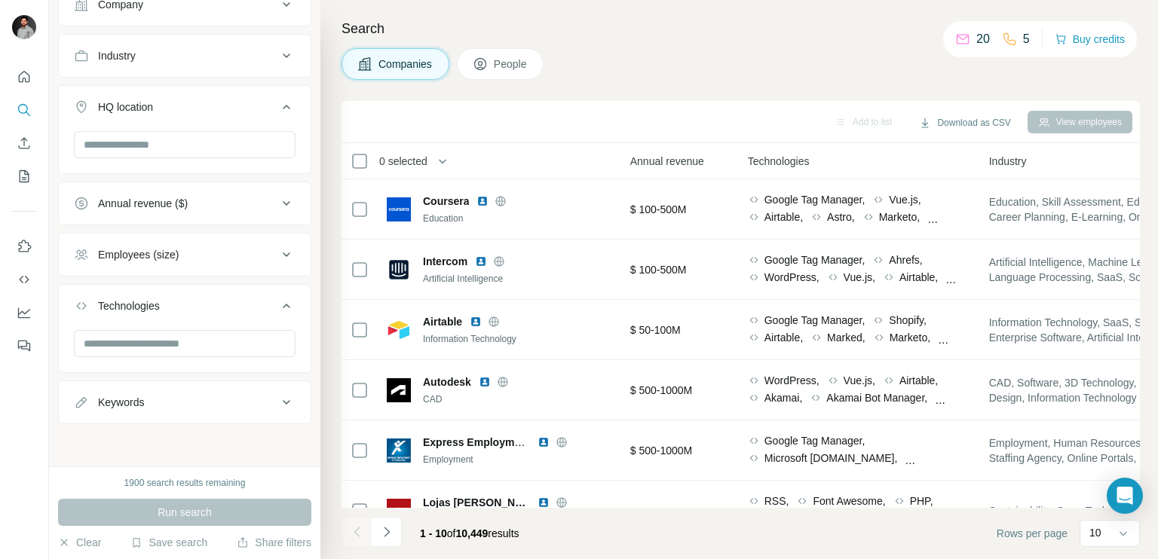
scroll to position [253, 0]
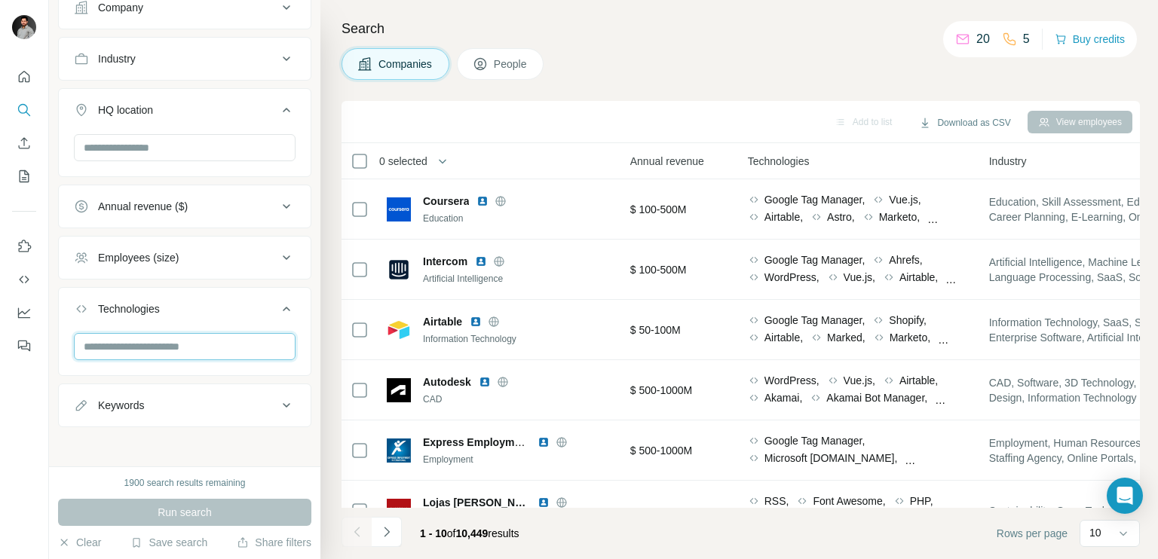
click at [140, 350] on input "text" at bounding box center [185, 346] width 222 height 27
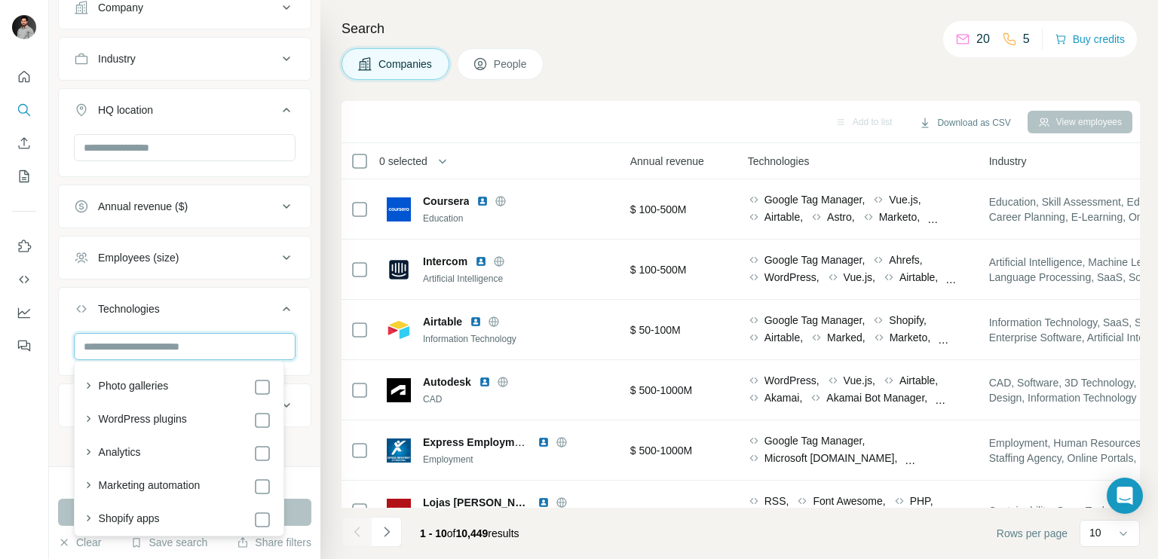
type input "*"
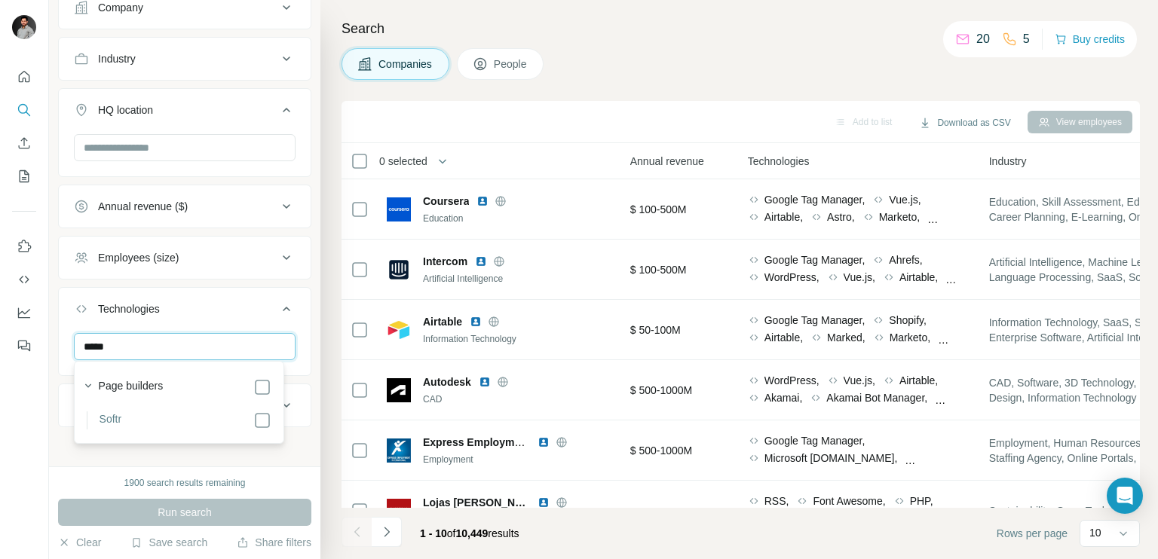
type input "*****"
click at [165, 416] on li "Softr" at bounding box center [179, 421] width 185 height 18
click at [260, 427] on div "Page builders Softr" at bounding box center [179, 402] width 203 height 75
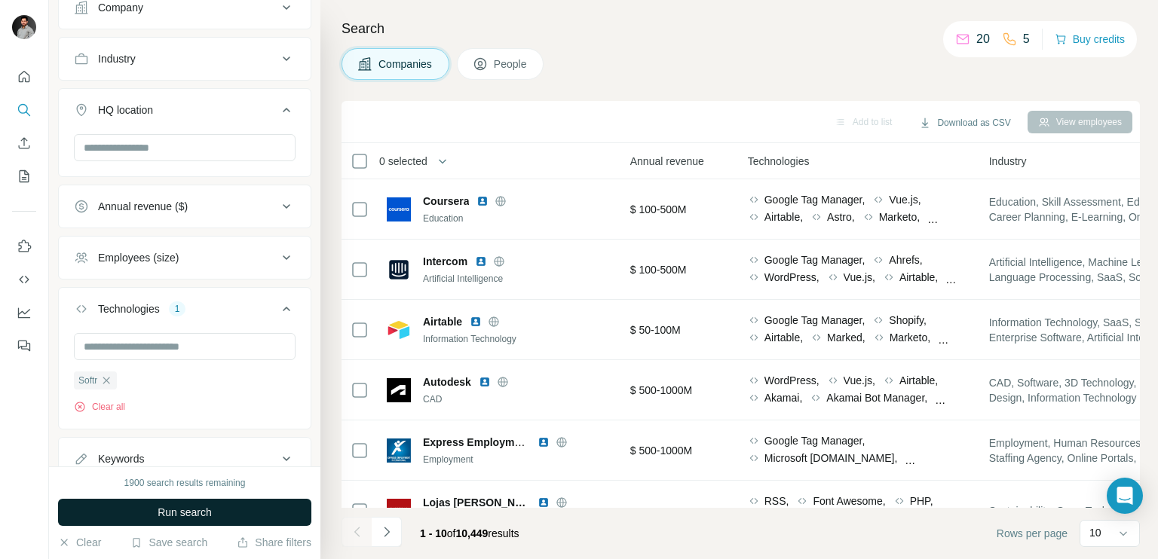
click at [220, 522] on button "Run search" at bounding box center [184, 512] width 253 height 27
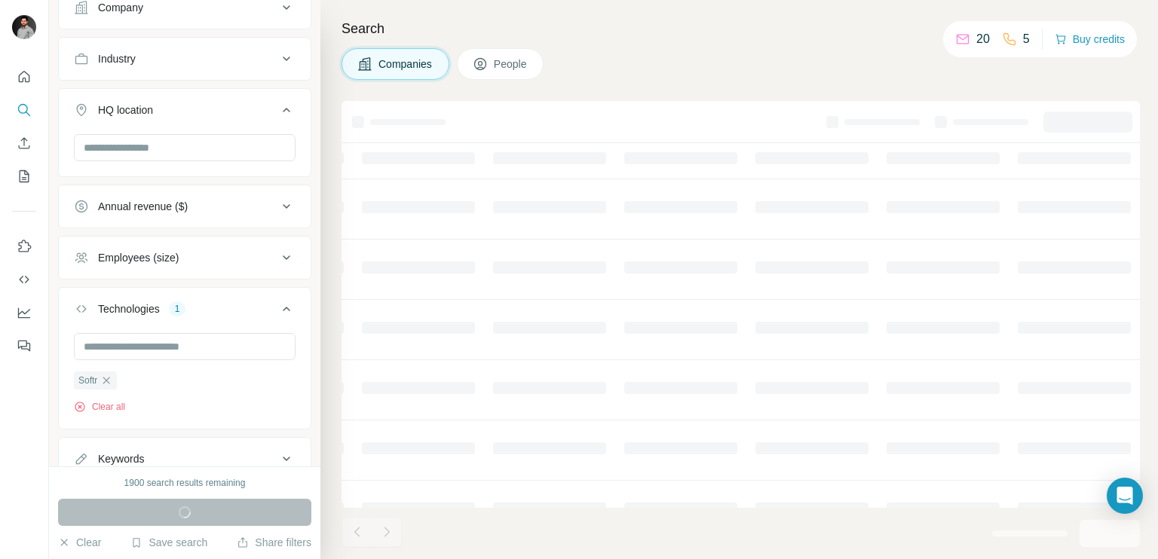
scroll to position [0, 643]
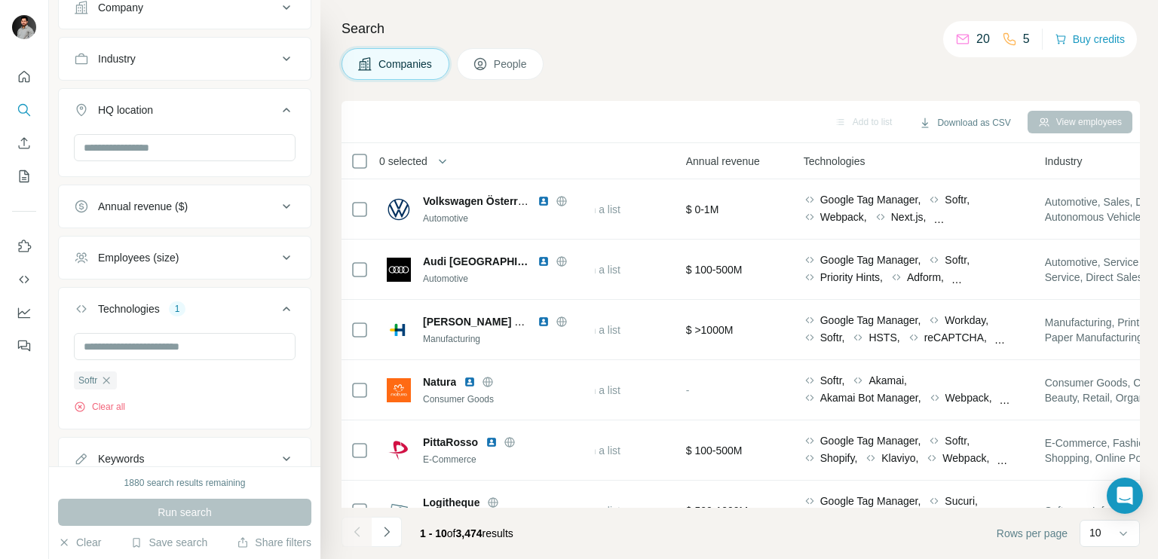
click at [677, 48] on div "Companies People" at bounding box center [740, 64] width 798 height 32
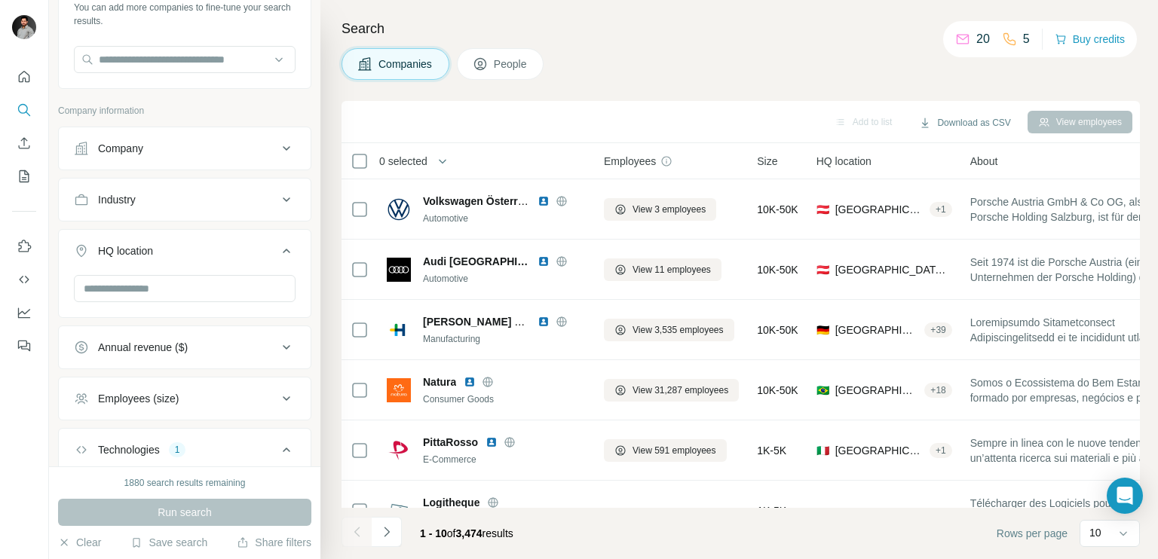
scroll to position [0, 0]
